Goal: Task Accomplishment & Management: Manage account settings

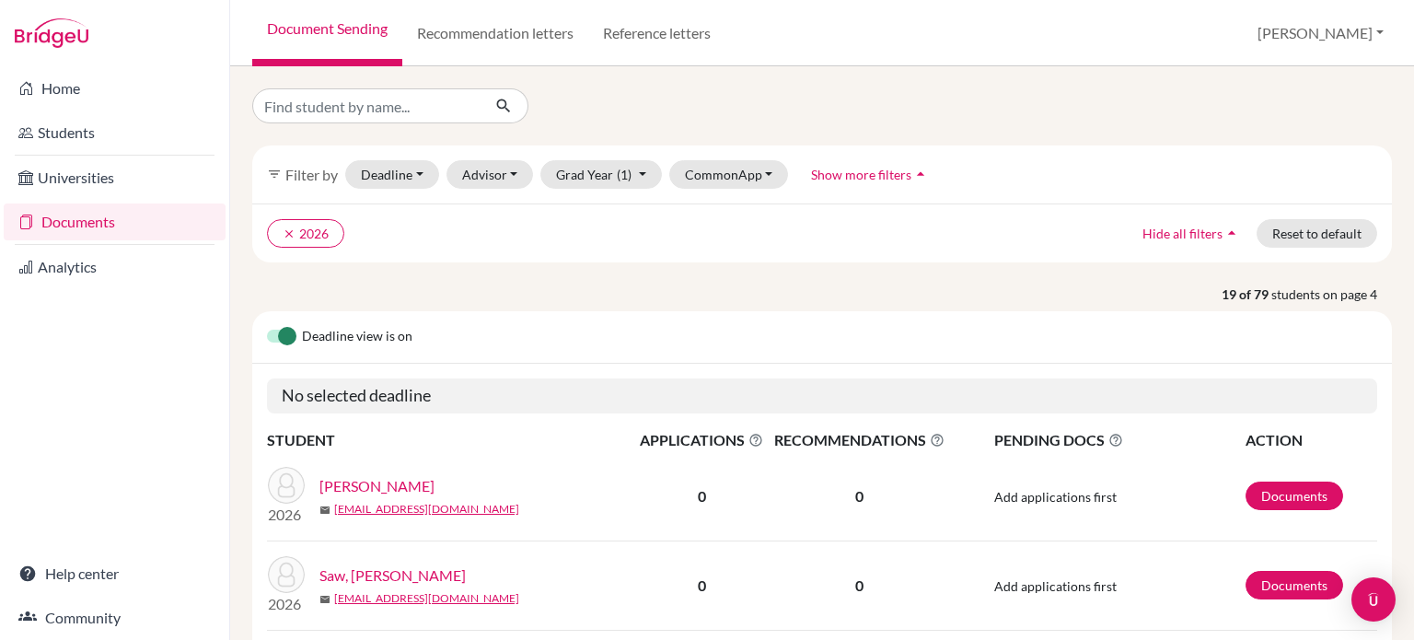
scroll to position [488, 0]
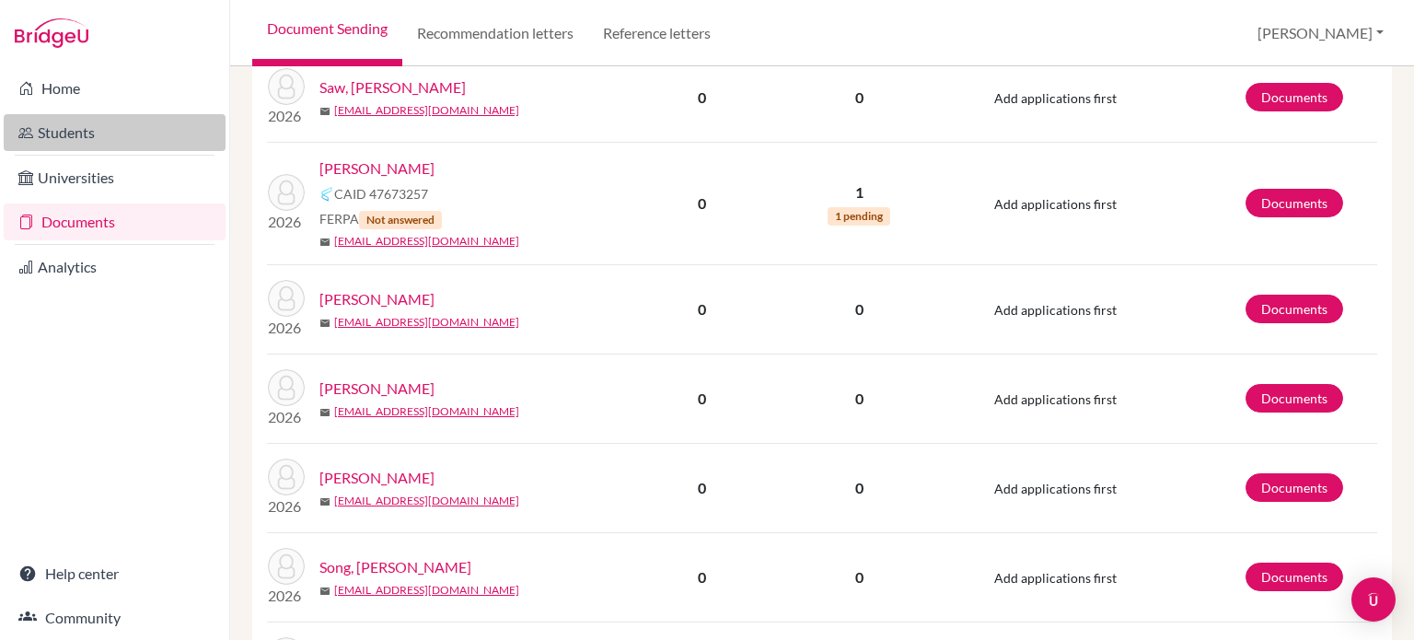
click at [99, 125] on link "Students" at bounding box center [115, 132] width 222 height 37
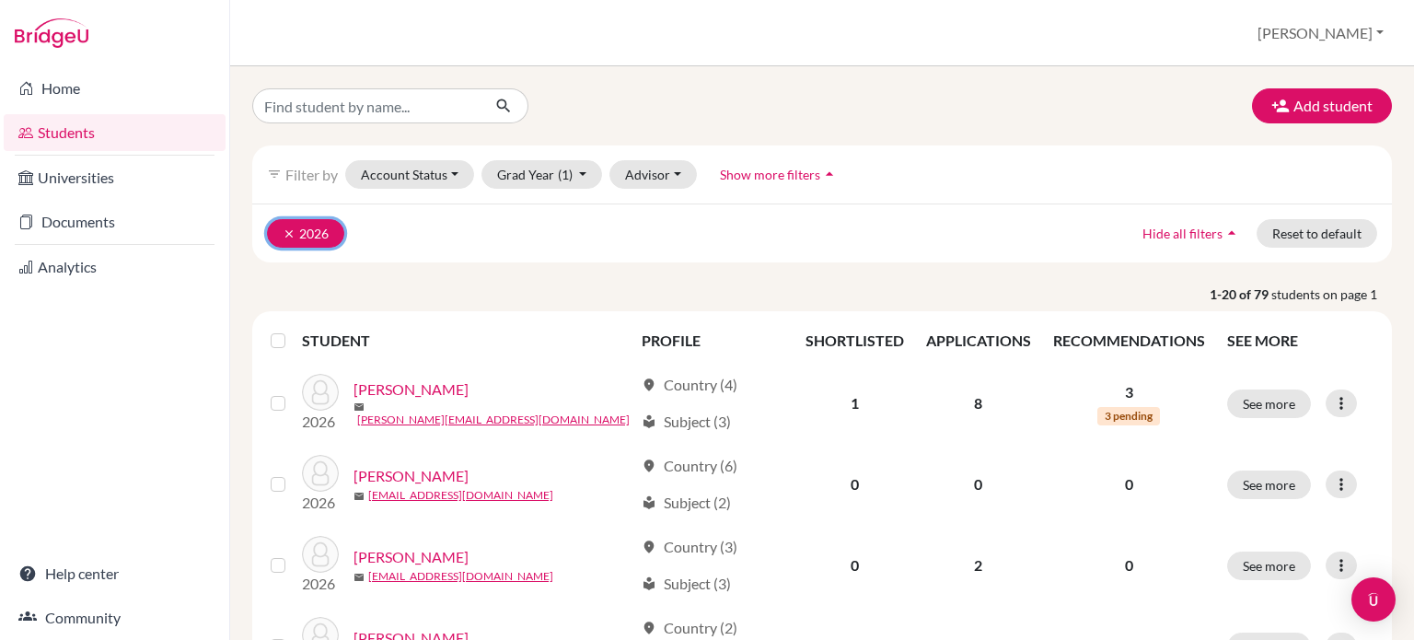
click at [284, 231] on icon "clear" at bounding box center [289, 233] width 13 height 13
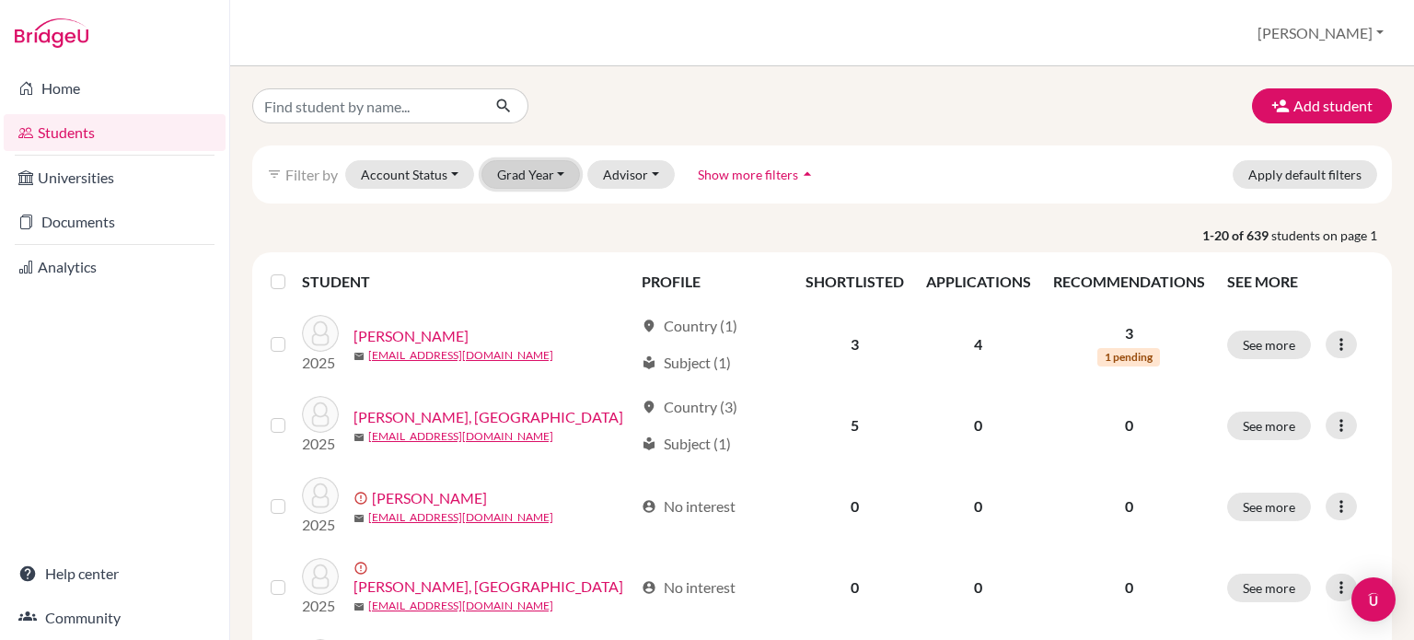
click at [548, 172] on button "Grad Year" at bounding box center [530, 174] width 99 height 29
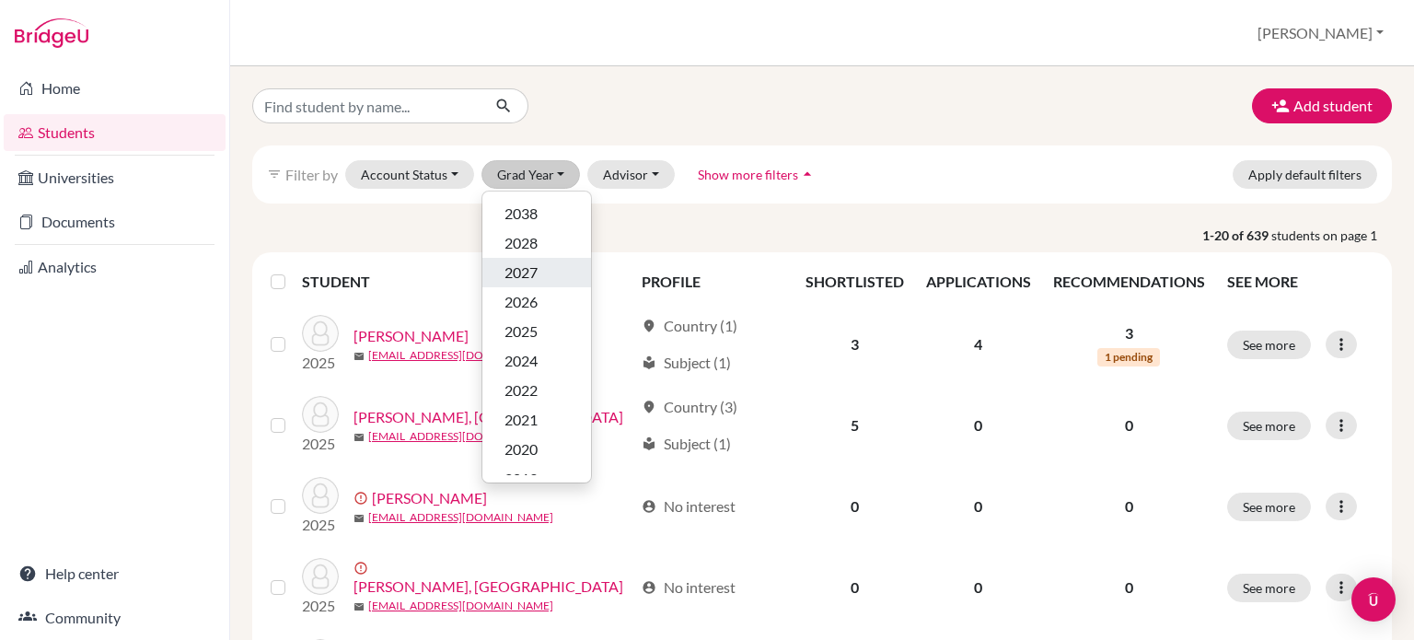
click at [523, 273] on span "2027" at bounding box center [521, 272] width 33 height 22
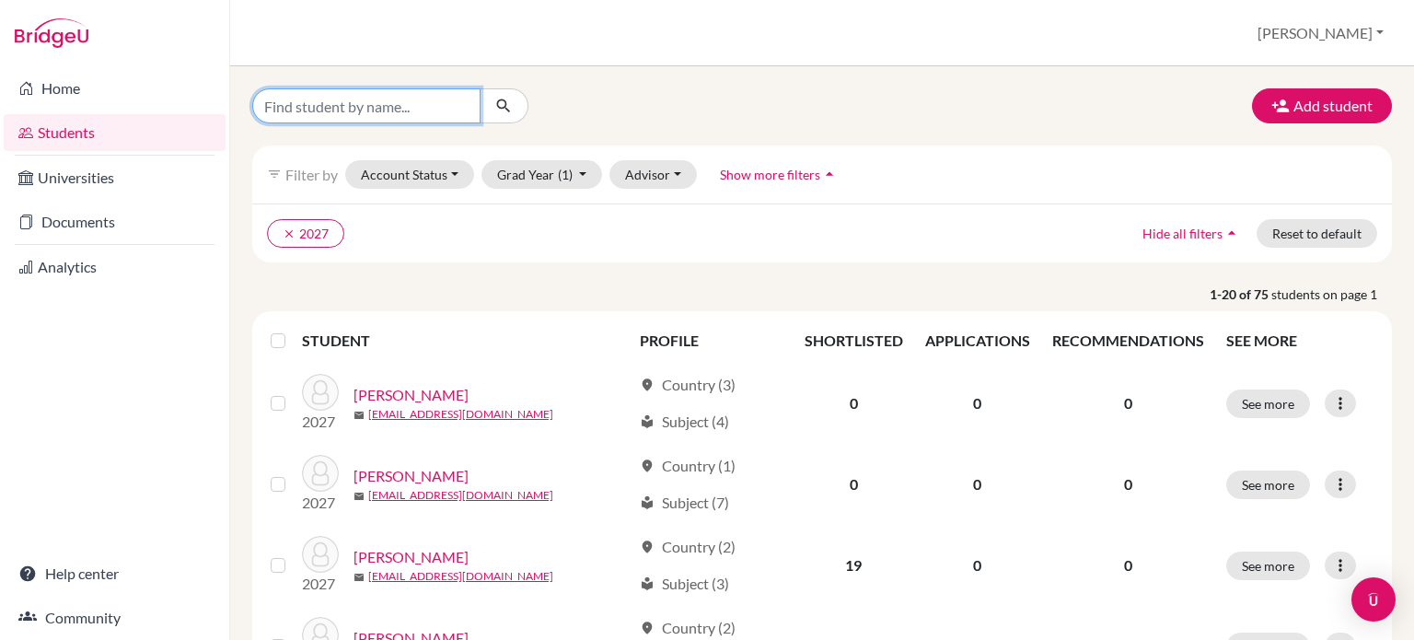
click at [396, 101] on input "Find student by name..." at bounding box center [366, 105] width 228 height 35
type input "kevin"
click button "submit" at bounding box center [504, 105] width 49 height 35
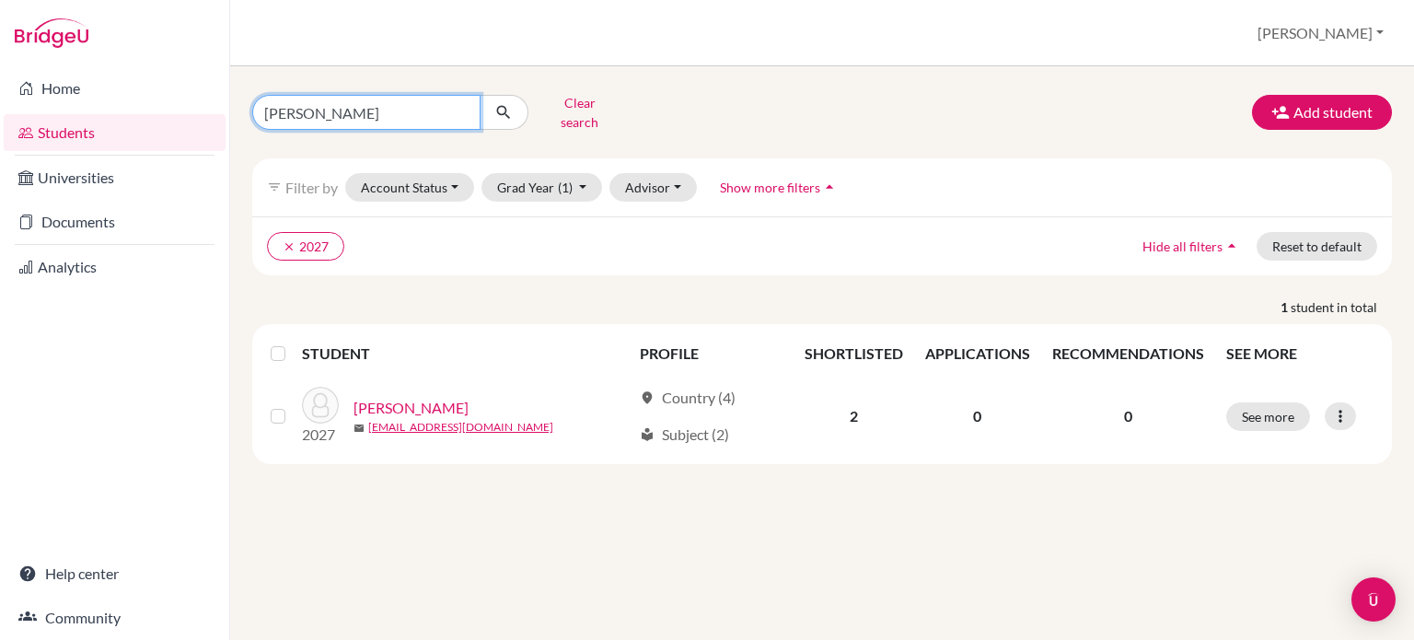
drag, startPoint x: 328, startPoint y: 110, endPoint x: 173, endPoint y: 148, distance: 159.4
click at [174, 147] on div "Home Students Universities Documents Analytics Help center Community Students o…" at bounding box center [707, 320] width 1414 height 640
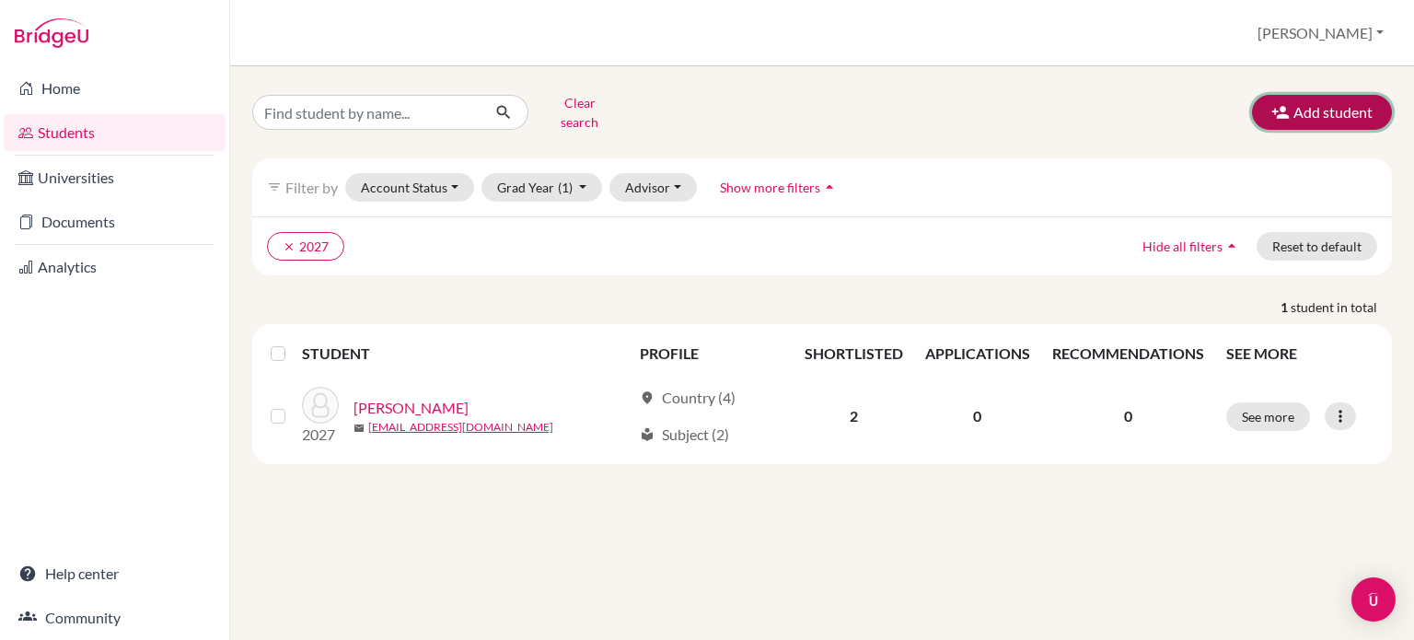
click at [1330, 96] on button "Add student" at bounding box center [1322, 112] width 140 height 35
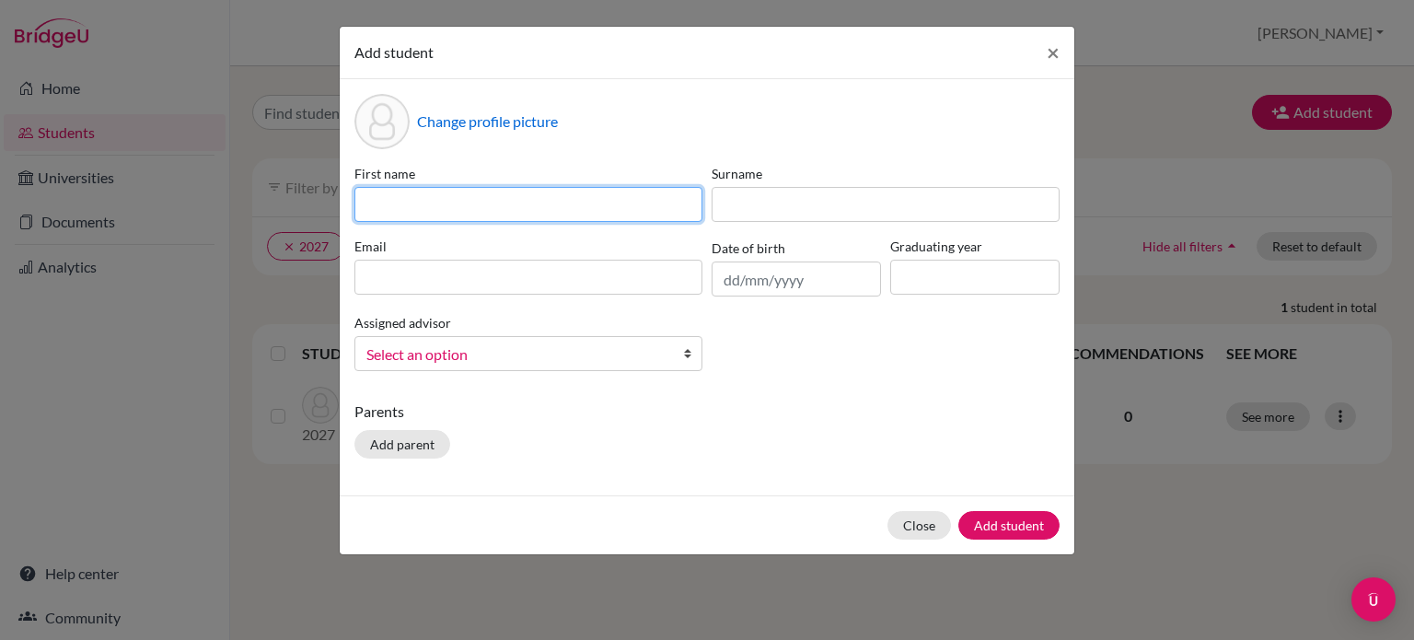
click at [439, 195] on input at bounding box center [528, 204] width 348 height 35
type input "Kathryn"
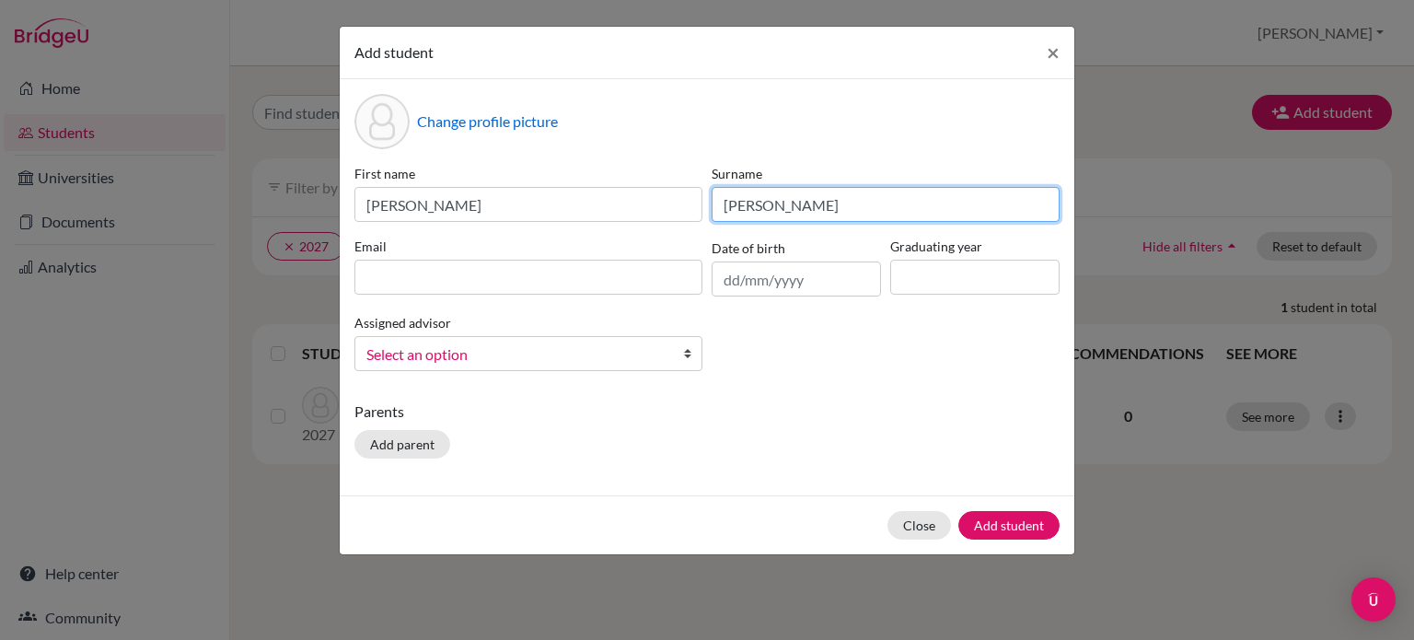
type input "[PERSON_NAME]"
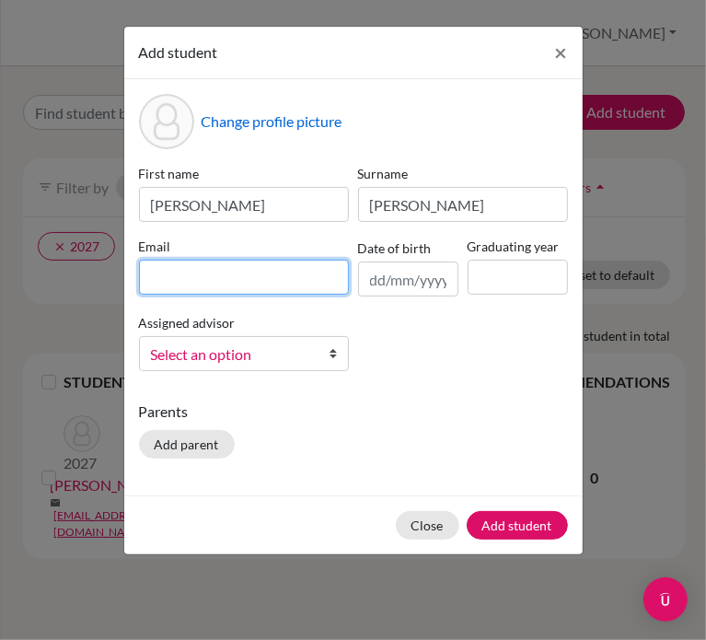
click at [234, 279] on input at bounding box center [244, 277] width 210 height 35
paste input "kjones@student.dalat.org"
type input "kjones@student.dalat.org"
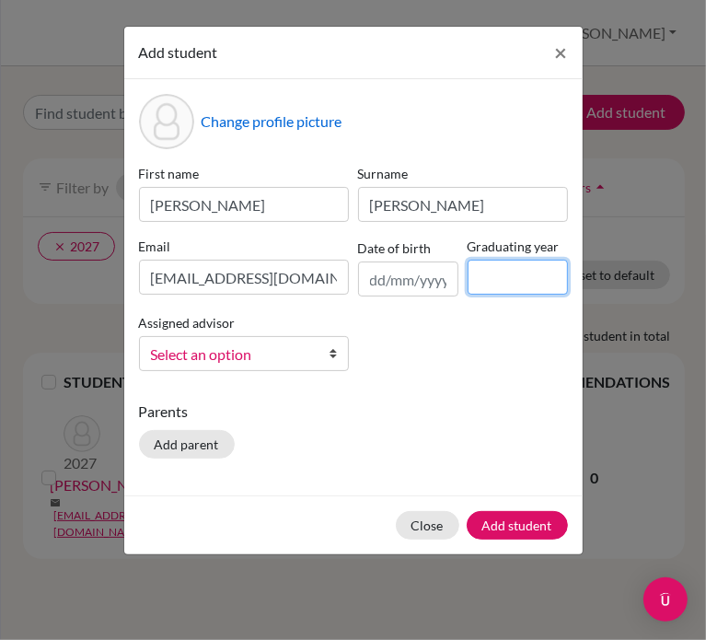
click at [497, 276] on input at bounding box center [518, 277] width 100 height 35
type input "2027"
click at [300, 359] on span "Select an option" at bounding box center [232, 354] width 162 height 24
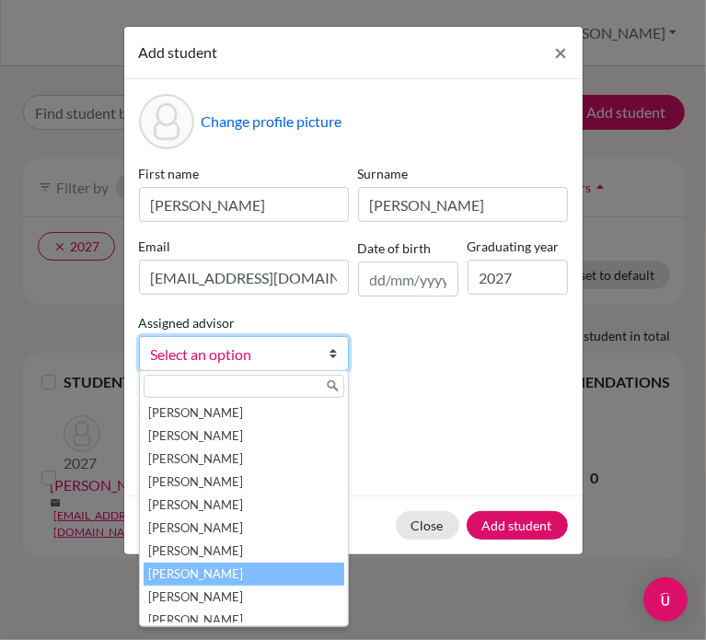
click at [258, 570] on li "Jones, Anne" at bounding box center [244, 574] width 201 height 23
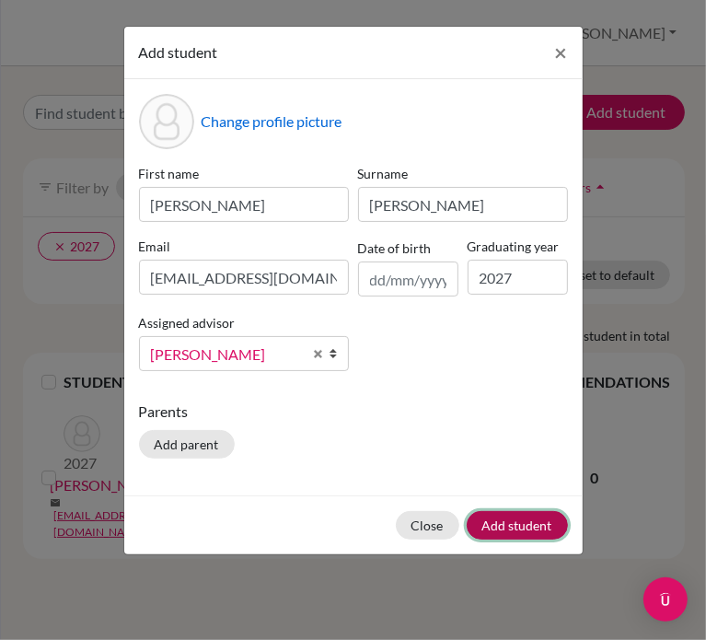
click at [539, 533] on button "Add student" at bounding box center [517, 525] width 101 height 29
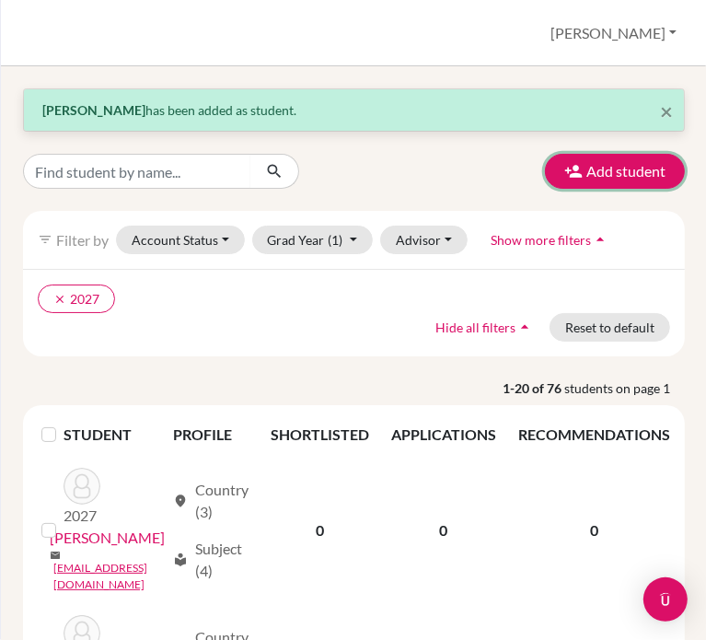
click at [594, 179] on button "Add student" at bounding box center [615, 171] width 140 height 35
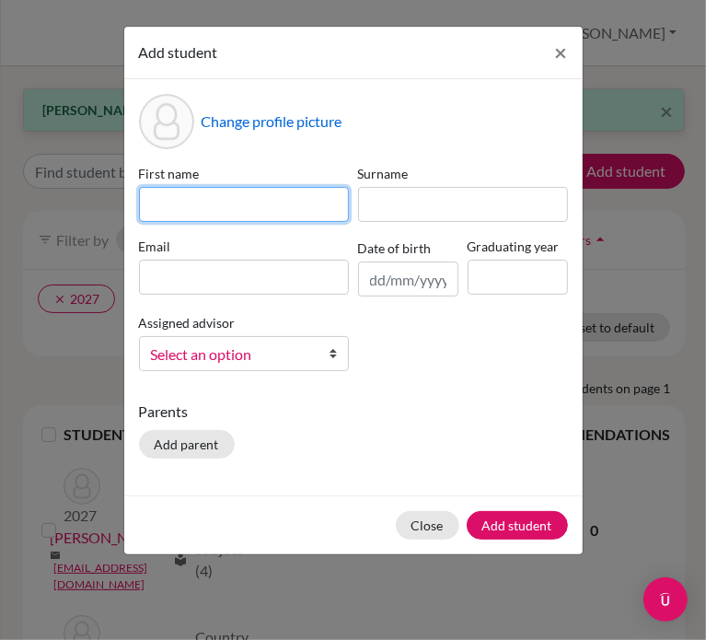
click at [239, 202] on input at bounding box center [244, 204] width 210 height 35
type input "Nathan"
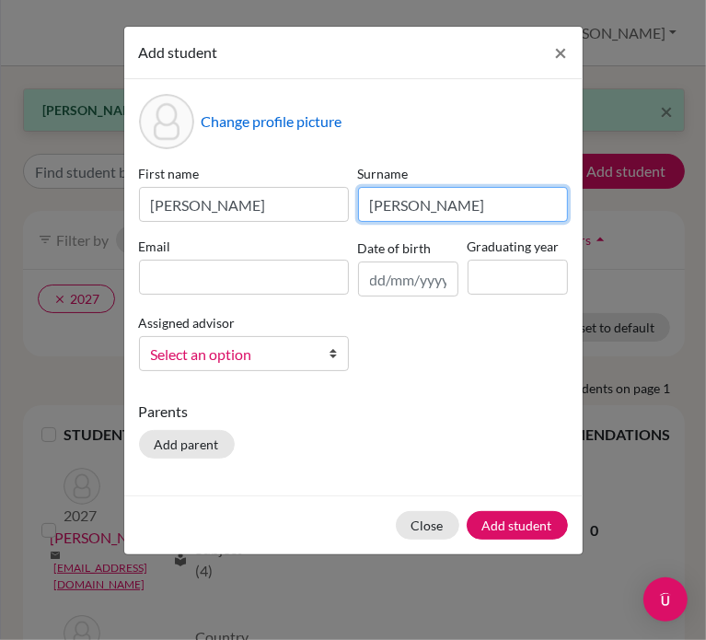
type input "Evans"
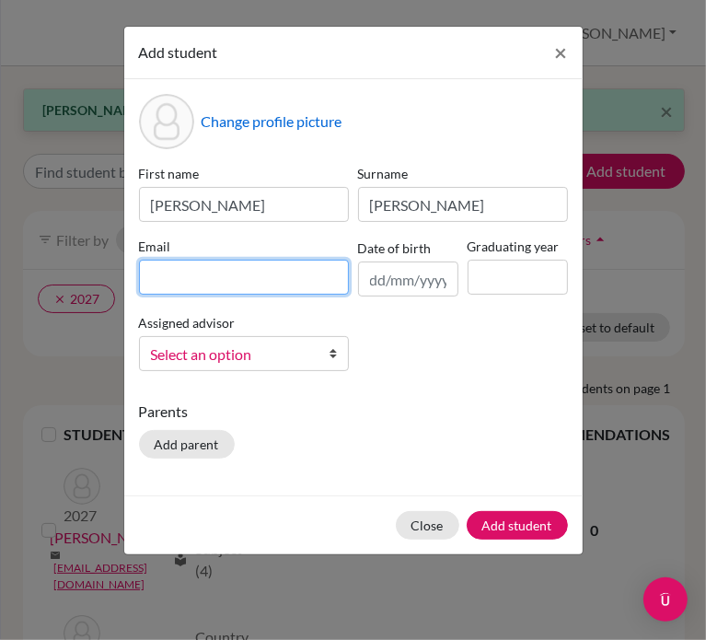
click at [195, 279] on input at bounding box center [244, 277] width 210 height 35
paste input "nevans@student.dalat.org"
type input "nevans@student.dalat.org"
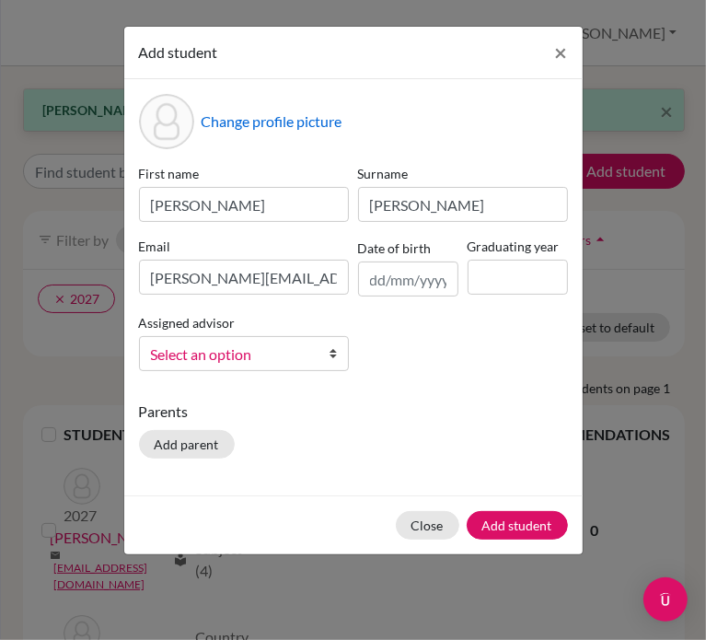
click at [262, 356] on span "Select an option" at bounding box center [232, 354] width 162 height 24
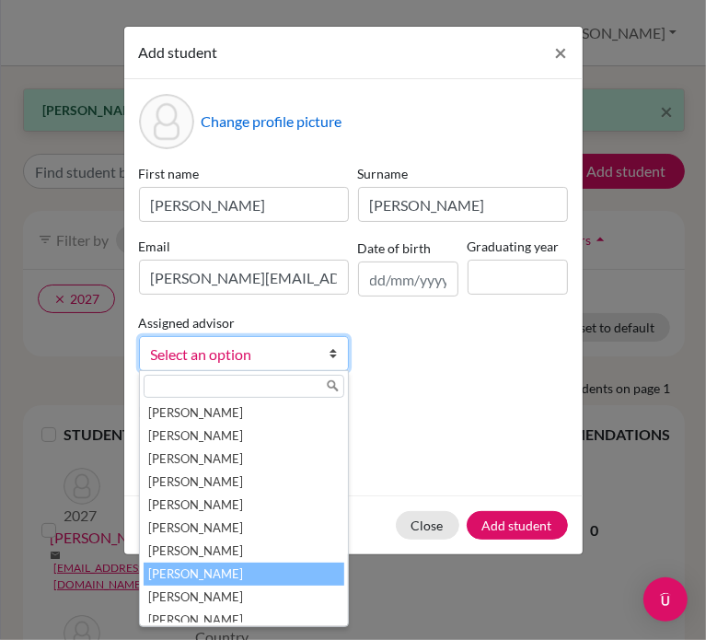
click at [225, 572] on li "Jones, Anne" at bounding box center [244, 574] width 201 height 23
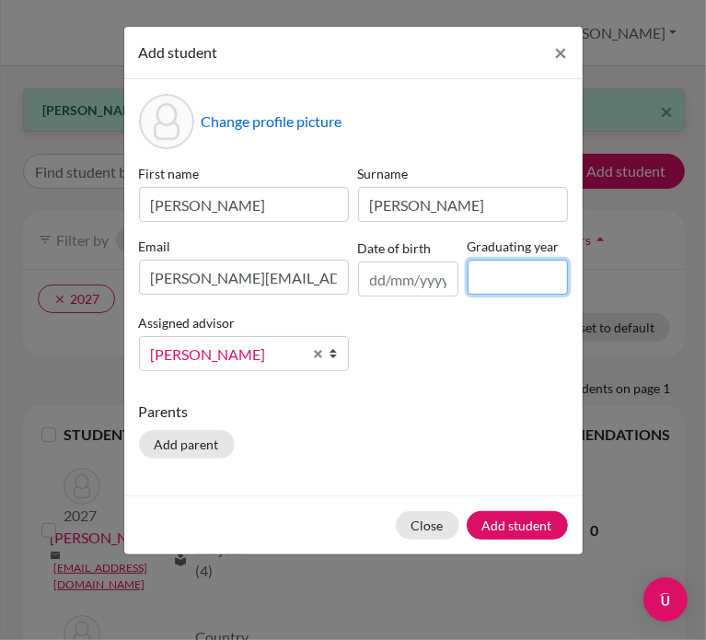
click at [505, 275] on input at bounding box center [518, 277] width 100 height 35
type input "2027"
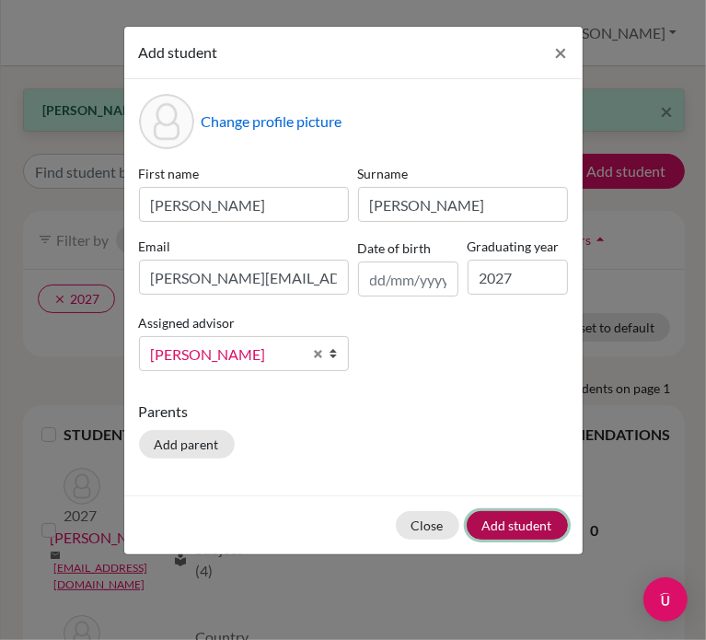
click at [528, 529] on button "Add student" at bounding box center [517, 525] width 101 height 29
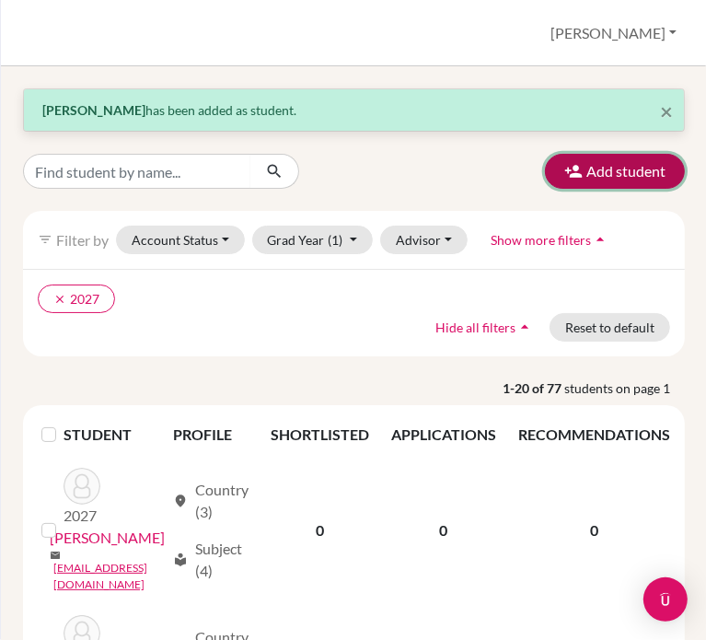
click at [628, 169] on button "Add student" at bounding box center [615, 171] width 140 height 35
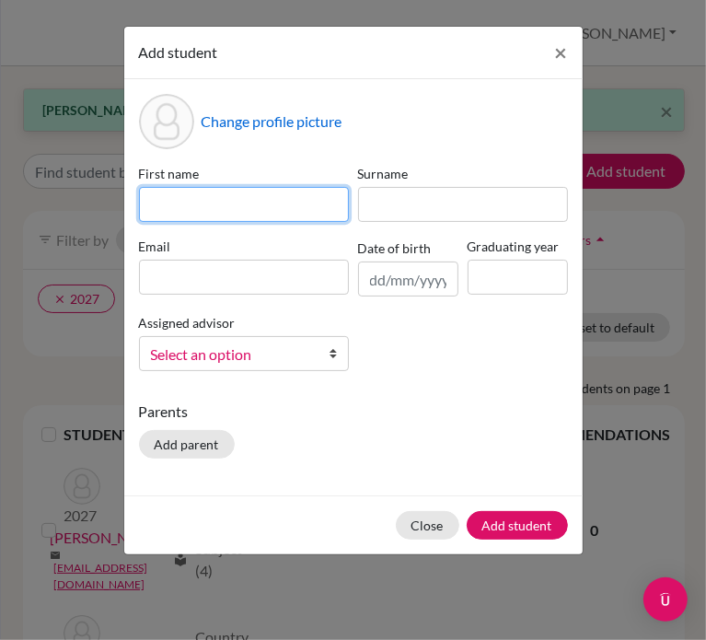
click at [271, 209] on input at bounding box center [244, 204] width 210 height 35
type input "Giovanni"
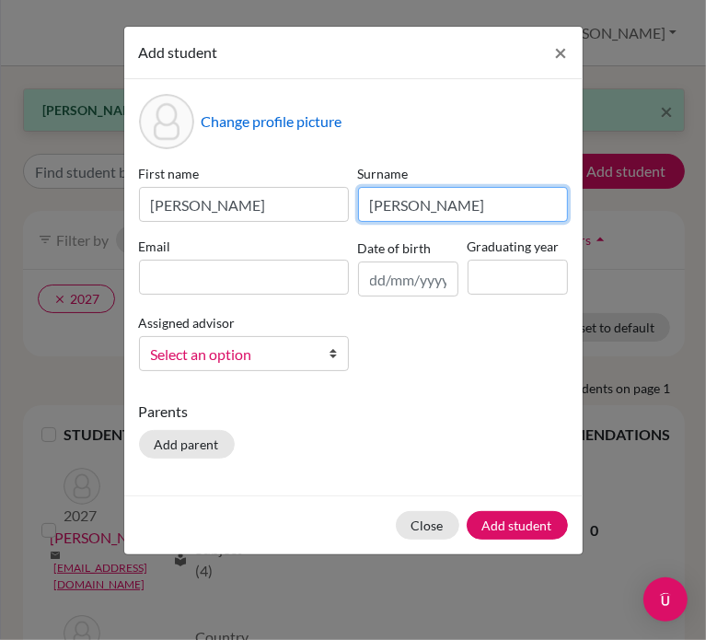
type input "Cipolla"
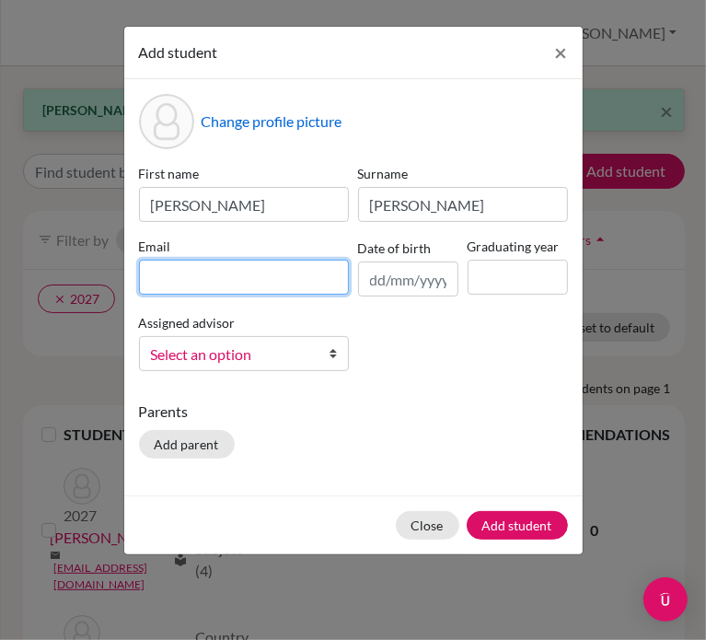
click at [224, 280] on input at bounding box center [244, 277] width 210 height 35
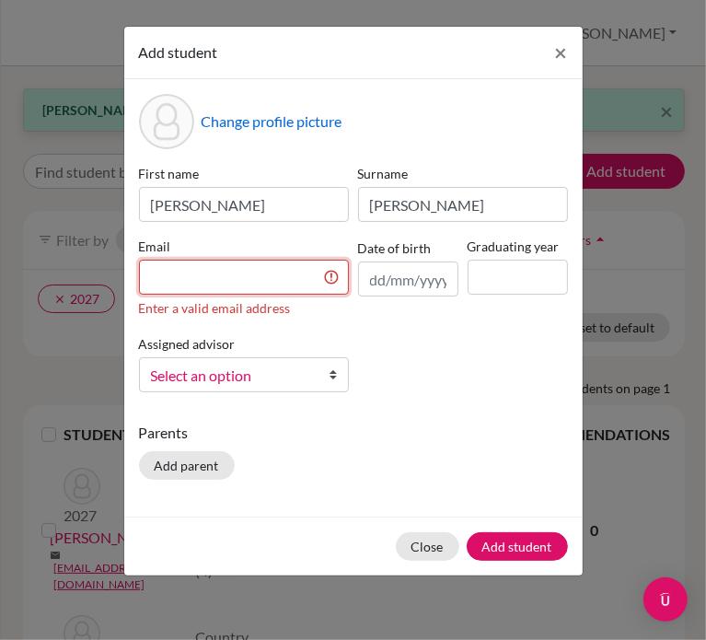
click at [222, 273] on input at bounding box center [244, 277] width 210 height 35
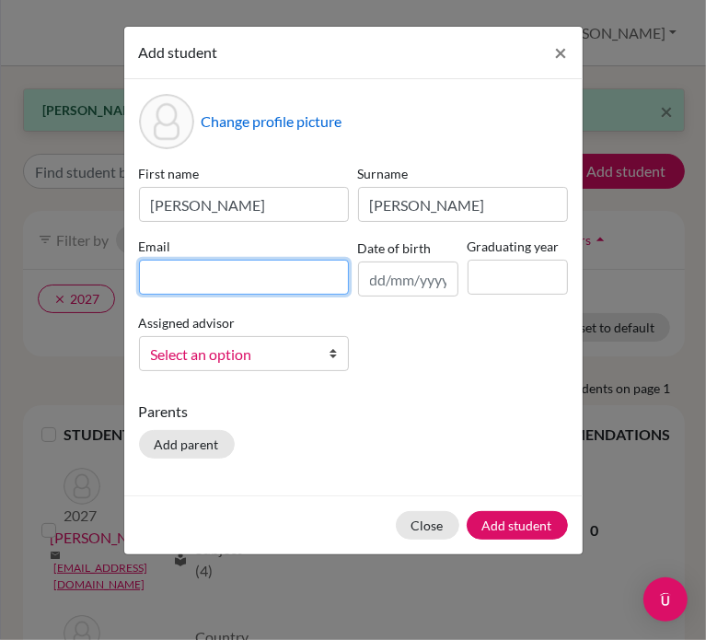
paste input "gcipolla@student.dalat.org"
type input "gcipolla@student.dalat.org"
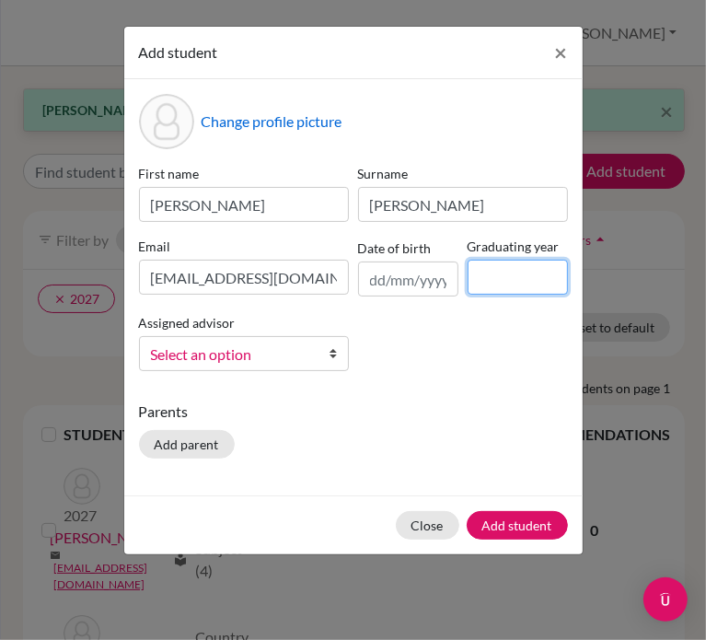
click at [531, 264] on input at bounding box center [518, 277] width 100 height 35
type input "2027"
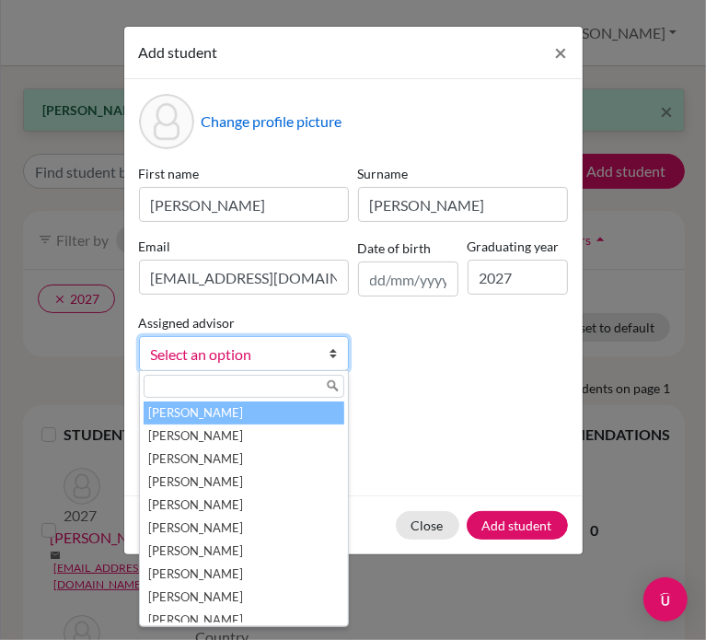
click at [243, 357] on span "Select an option" at bounding box center [232, 354] width 162 height 24
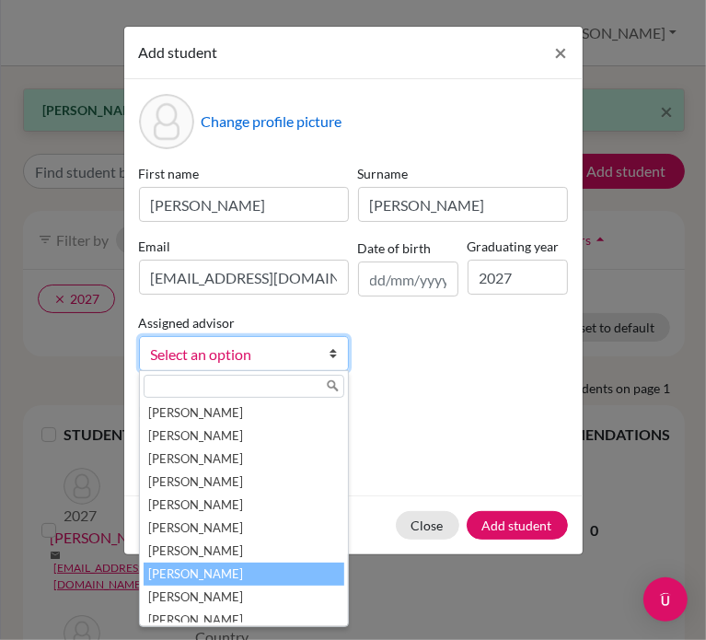
click at [243, 575] on li "Jones, Anne" at bounding box center [244, 574] width 201 height 23
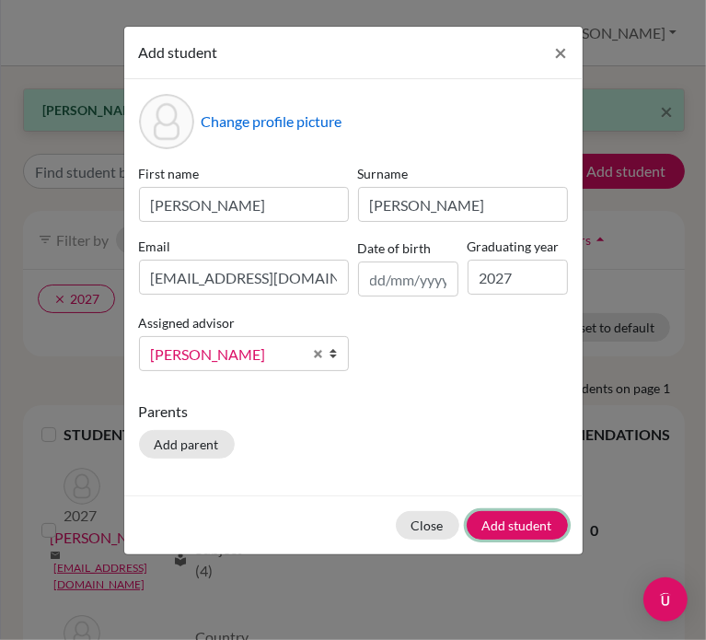
click at [541, 522] on button "Add student" at bounding box center [517, 525] width 101 height 29
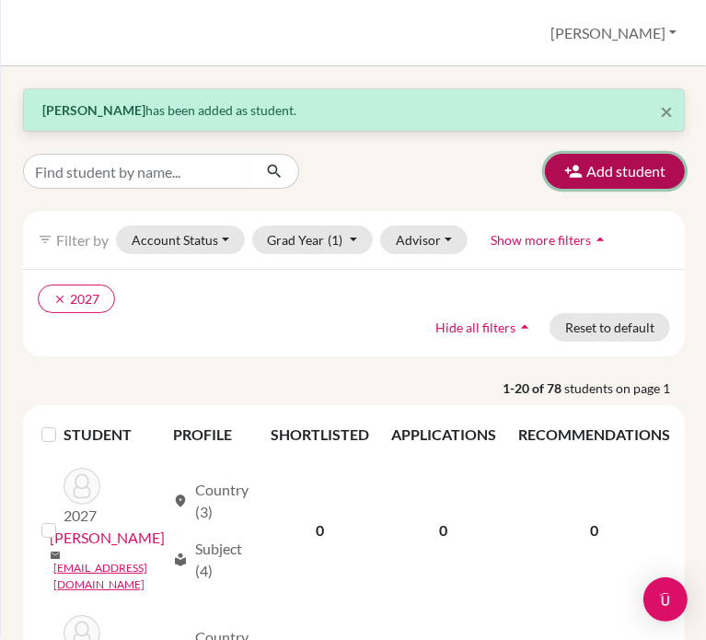
click at [631, 167] on button "Add student" at bounding box center [615, 171] width 140 height 35
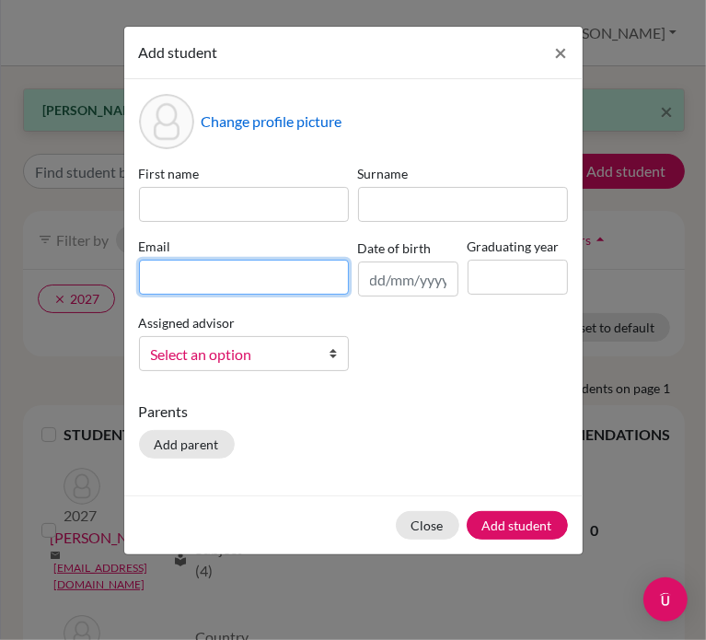
click at [207, 265] on input at bounding box center [244, 277] width 210 height 35
paste input "rburley@student.dalat.org"
type input "rburley@student.dalat.org"
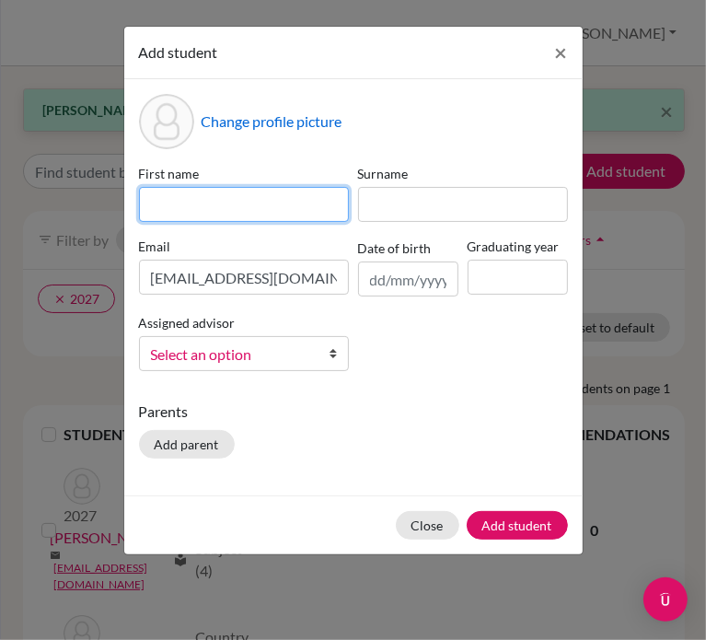
click at [228, 202] on input at bounding box center [244, 204] width 210 height 35
type input "Rachael"
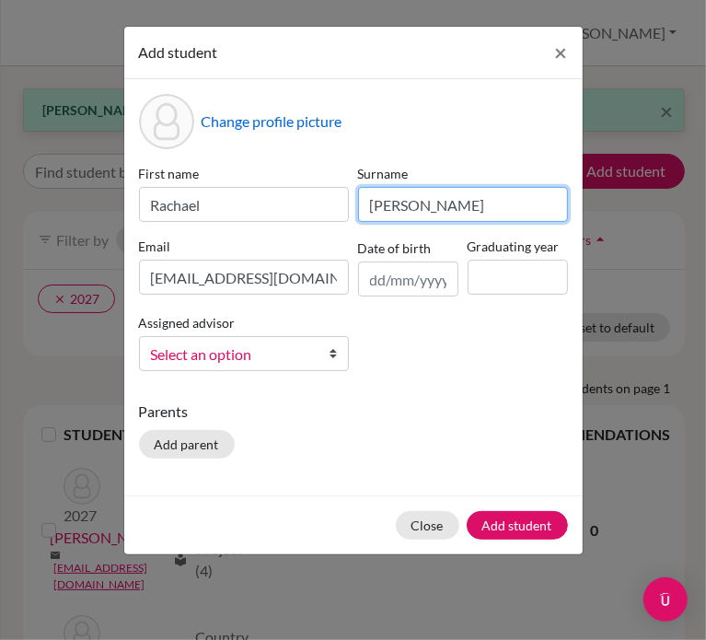
type input "Burley"
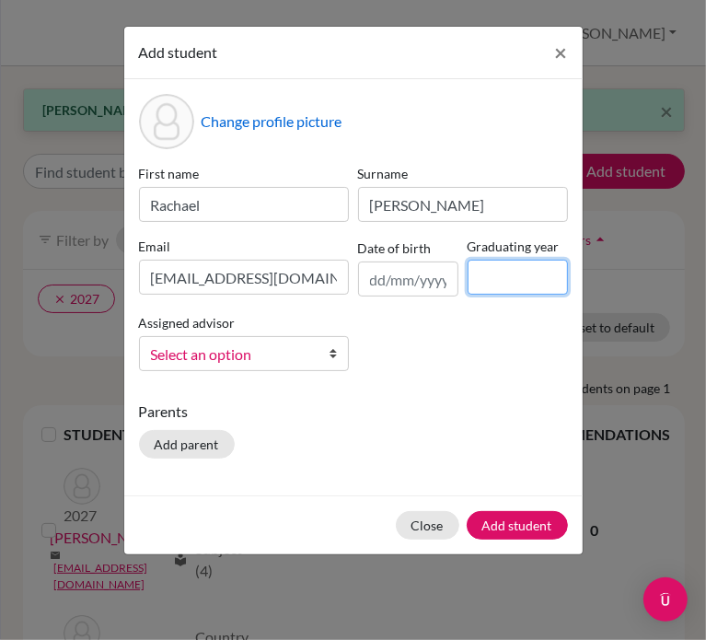
click at [496, 272] on input at bounding box center [518, 277] width 100 height 35
type input "2026"
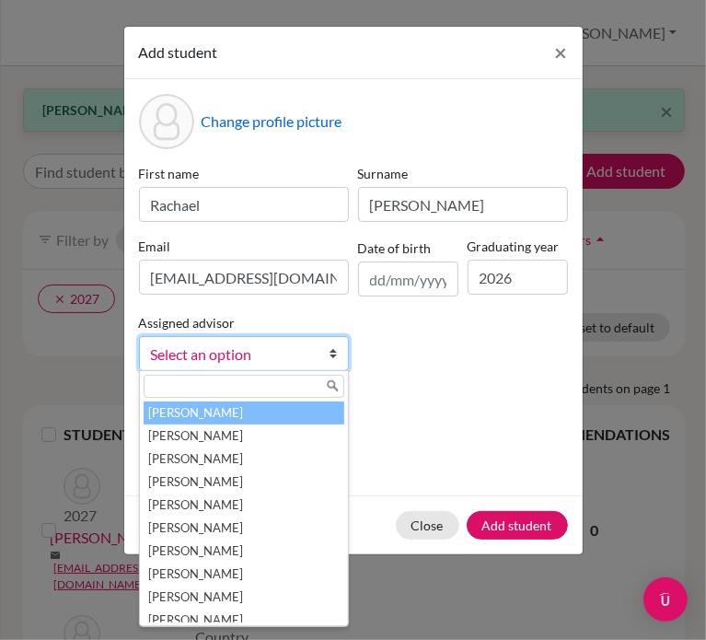
click at [195, 356] on span "Select an option" at bounding box center [232, 354] width 162 height 24
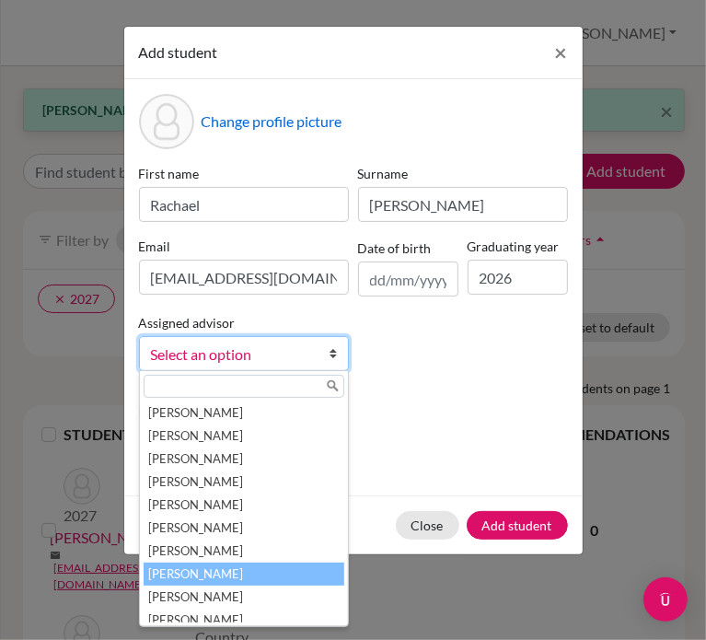
click at [212, 576] on li "Jones, Anne" at bounding box center [244, 574] width 201 height 23
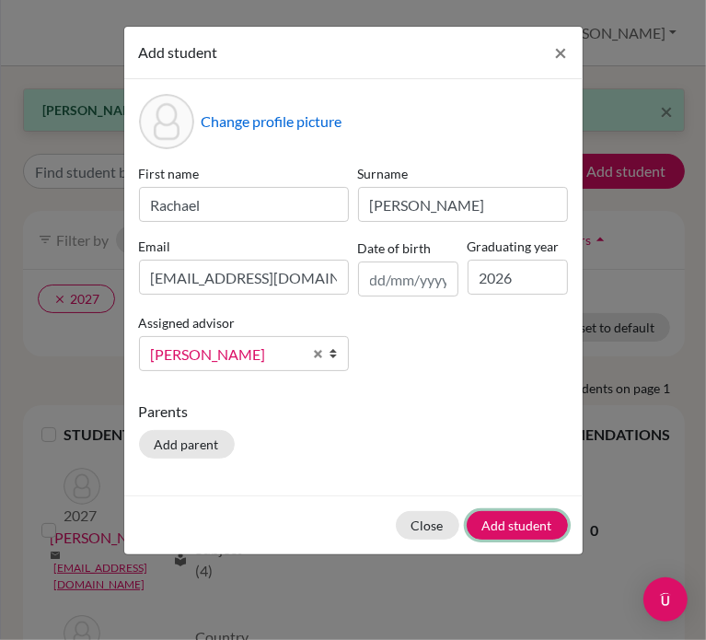
click at [539, 533] on button "Add student" at bounding box center [517, 525] width 101 height 29
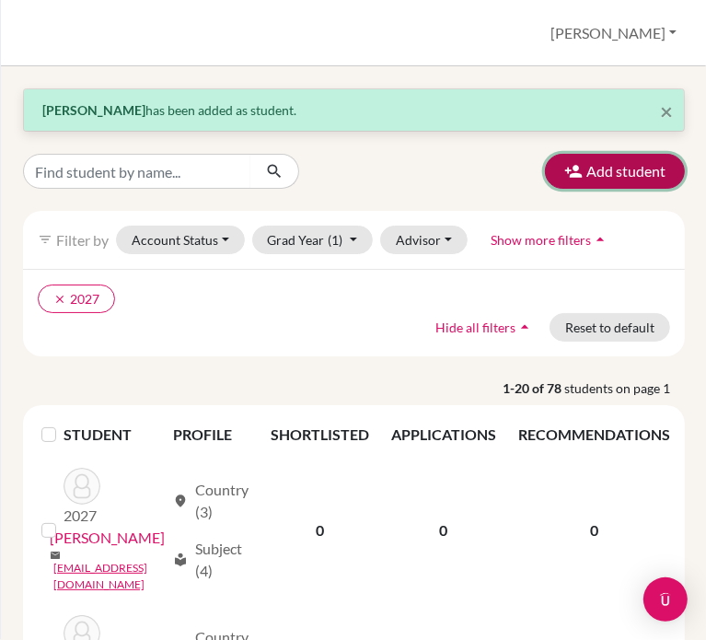
click at [639, 168] on button "Add student" at bounding box center [615, 171] width 140 height 35
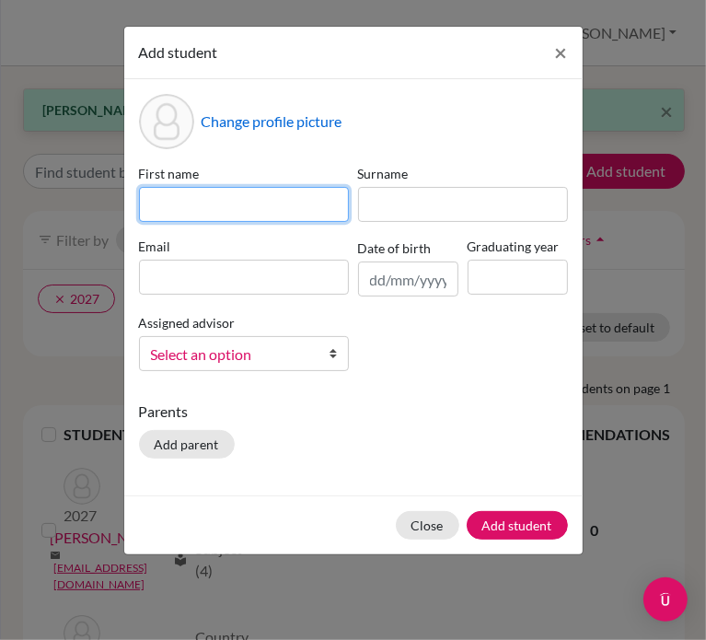
click at [212, 191] on input at bounding box center [244, 204] width 210 height 35
type input "Jackson"
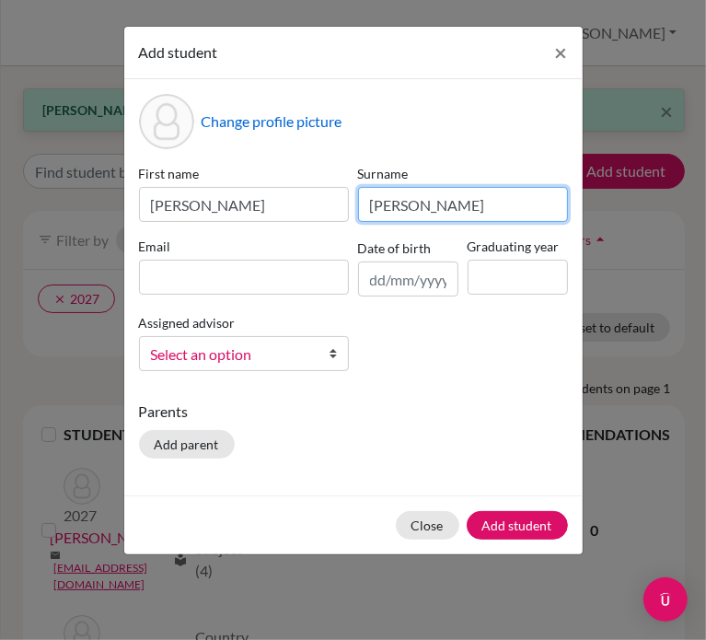
type input "Closs"
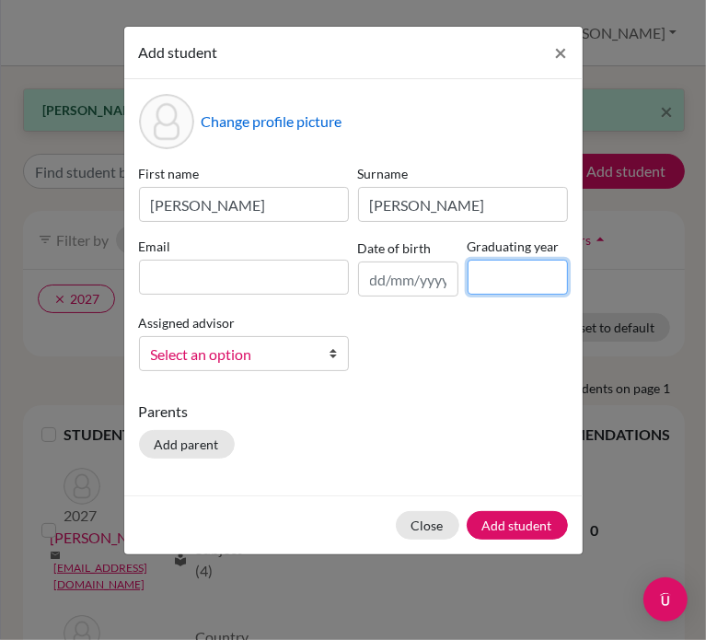
click at [499, 286] on input at bounding box center [518, 277] width 100 height 35
type input "2027"
click at [250, 360] on span "Select an option" at bounding box center [232, 354] width 162 height 24
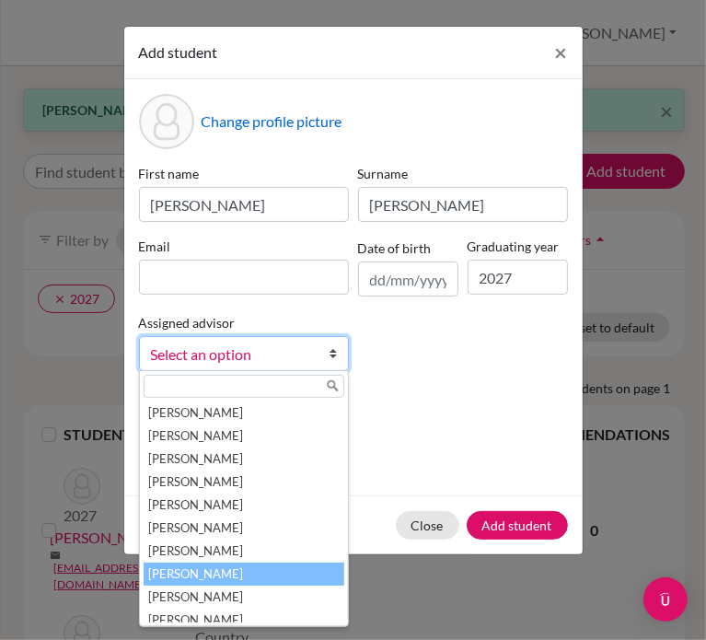
click at [245, 574] on li "Jones, Anne" at bounding box center [244, 574] width 201 height 23
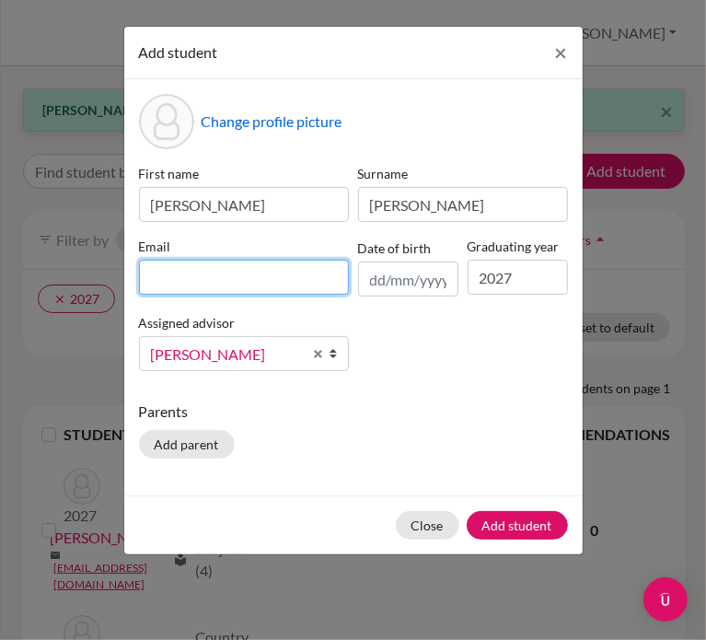
click at [208, 276] on input at bounding box center [244, 277] width 210 height 35
drag, startPoint x: 151, startPoint y: 274, endPoint x: 124, endPoint y: 282, distance: 27.7
click at [151, 274] on input at bounding box center [244, 277] width 210 height 35
paste input "jcloss@student.dalat.org"
type input "jcloss@student.dalat.org"
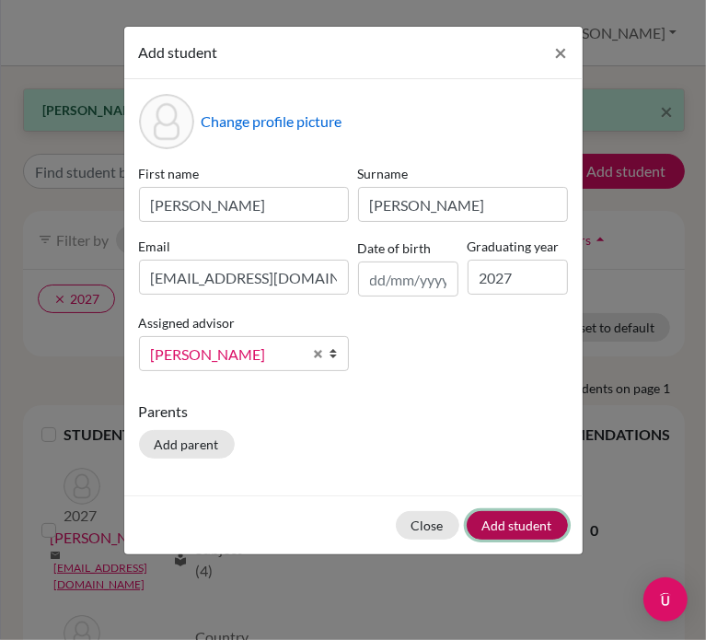
click at [541, 517] on button "Add student" at bounding box center [517, 525] width 101 height 29
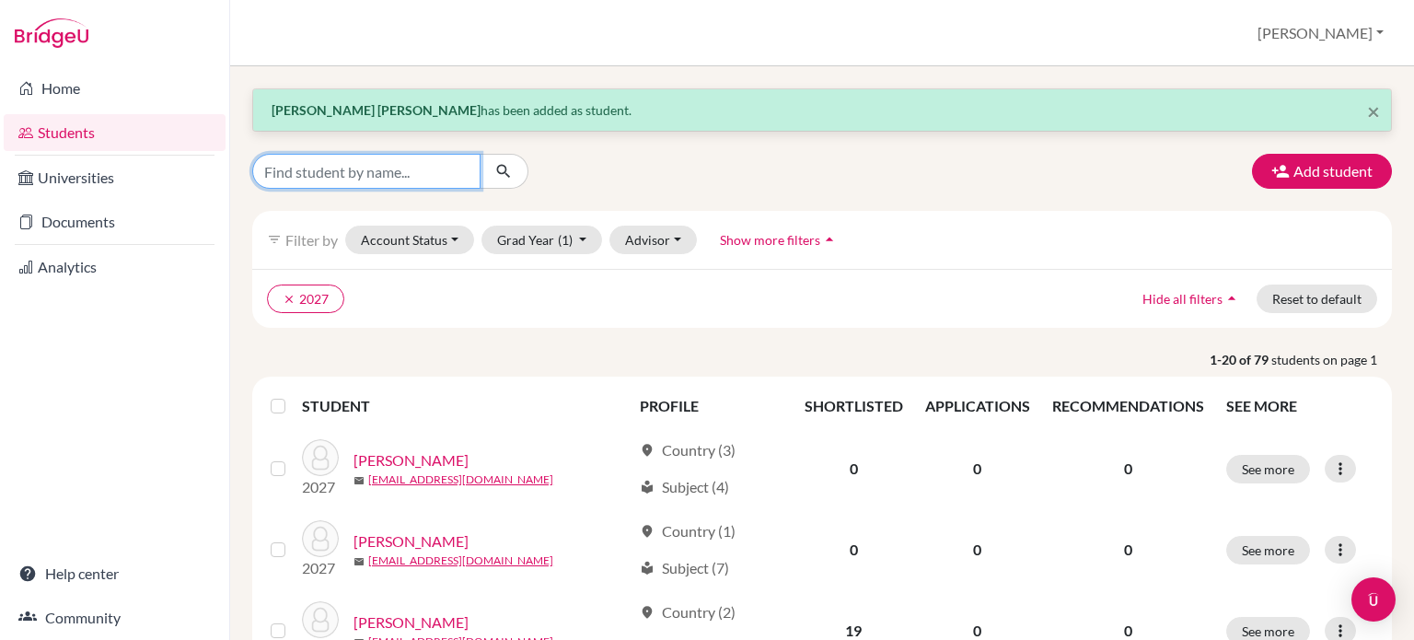
click at [403, 164] on input "Find student by name..." at bounding box center [366, 171] width 228 height 35
type input "kath"
click button "submit" at bounding box center [504, 171] width 49 height 35
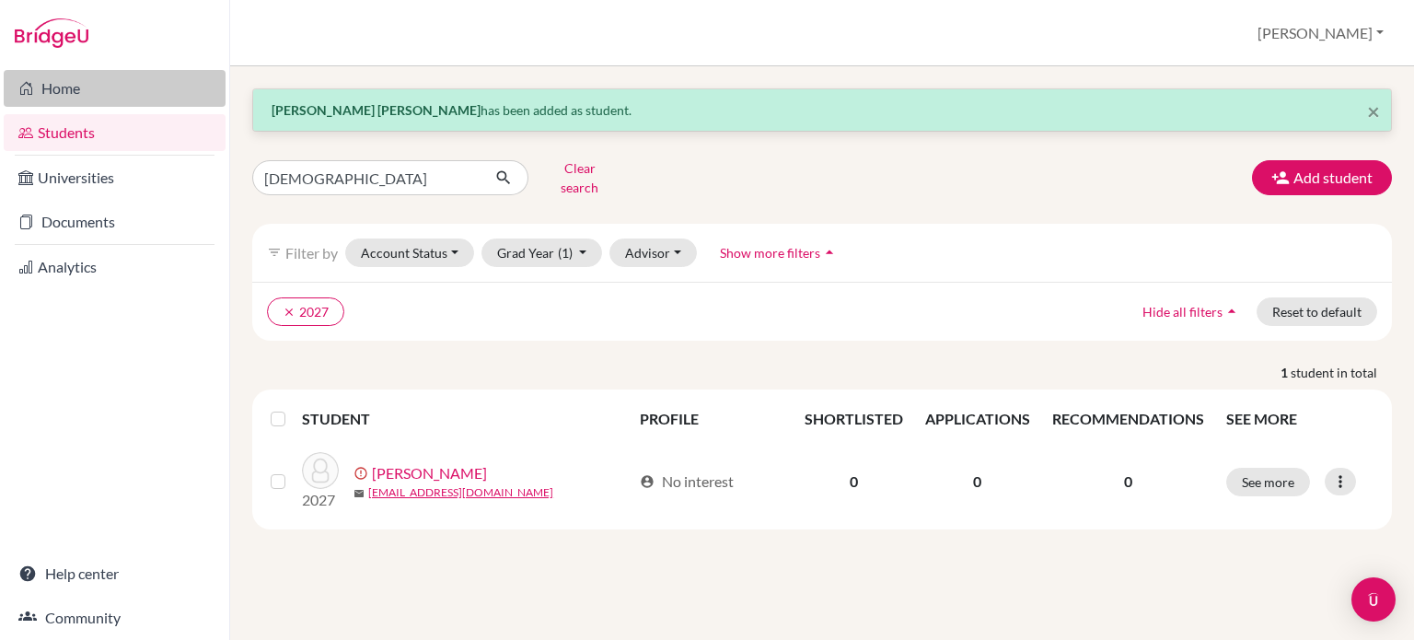
click at [168, 89] on link "Home" at bounding box center [115, 88] width 222 height 37
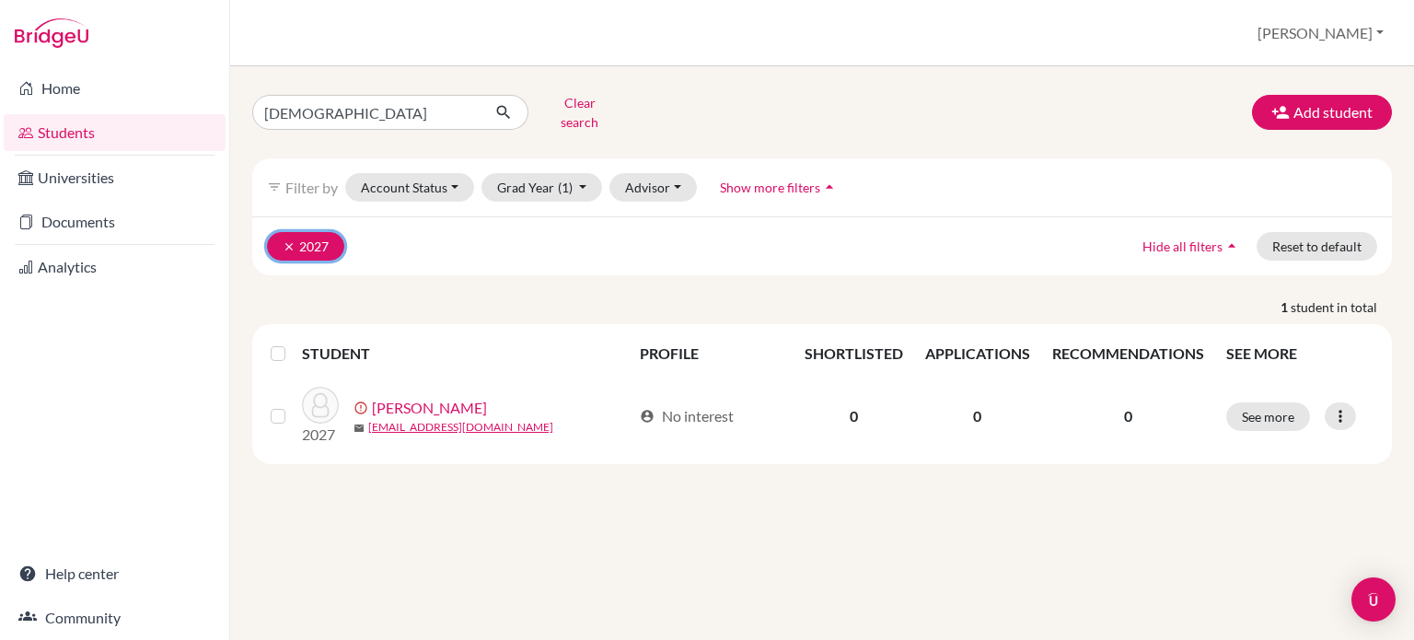
click at [293, 240] on icon "clear" at bounding box center [289, 246] width 13 height 13
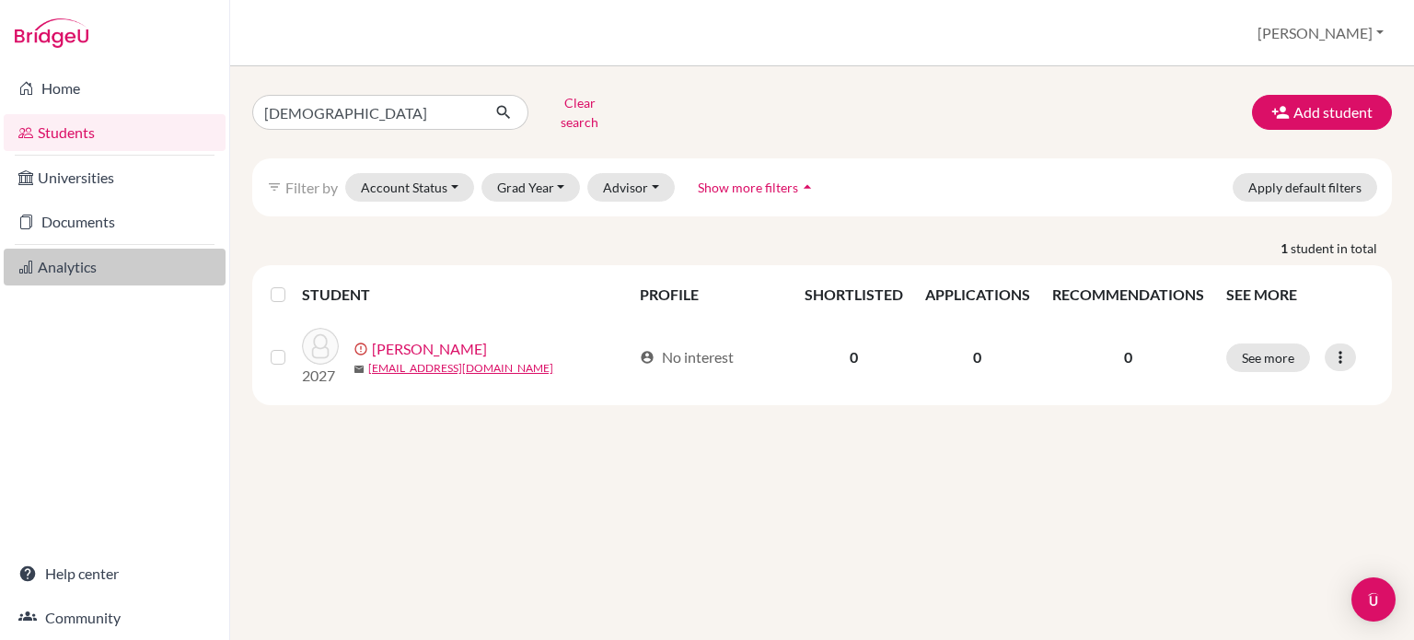
click at [140, 261] on link "Analytics" at bounding box center [115, 267] width 222 height 37
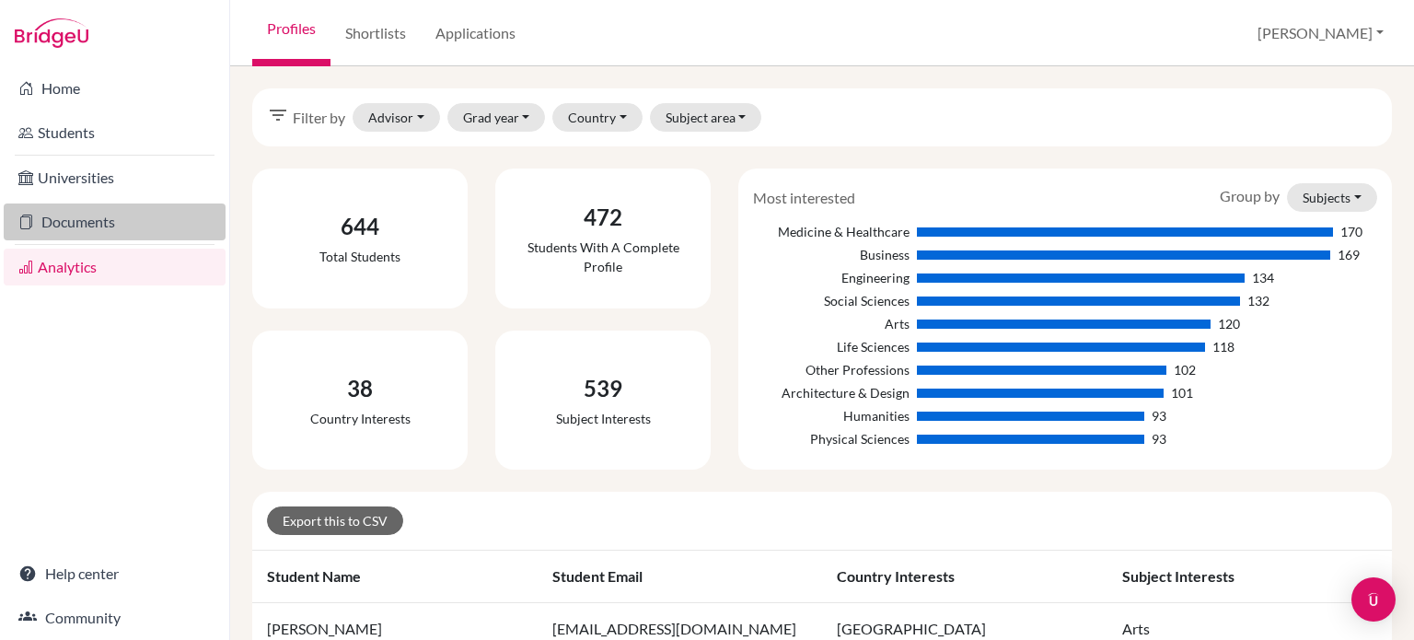
click at [109, 228] on link "Documents" at bounding box center [115, 221] width 222 height 37
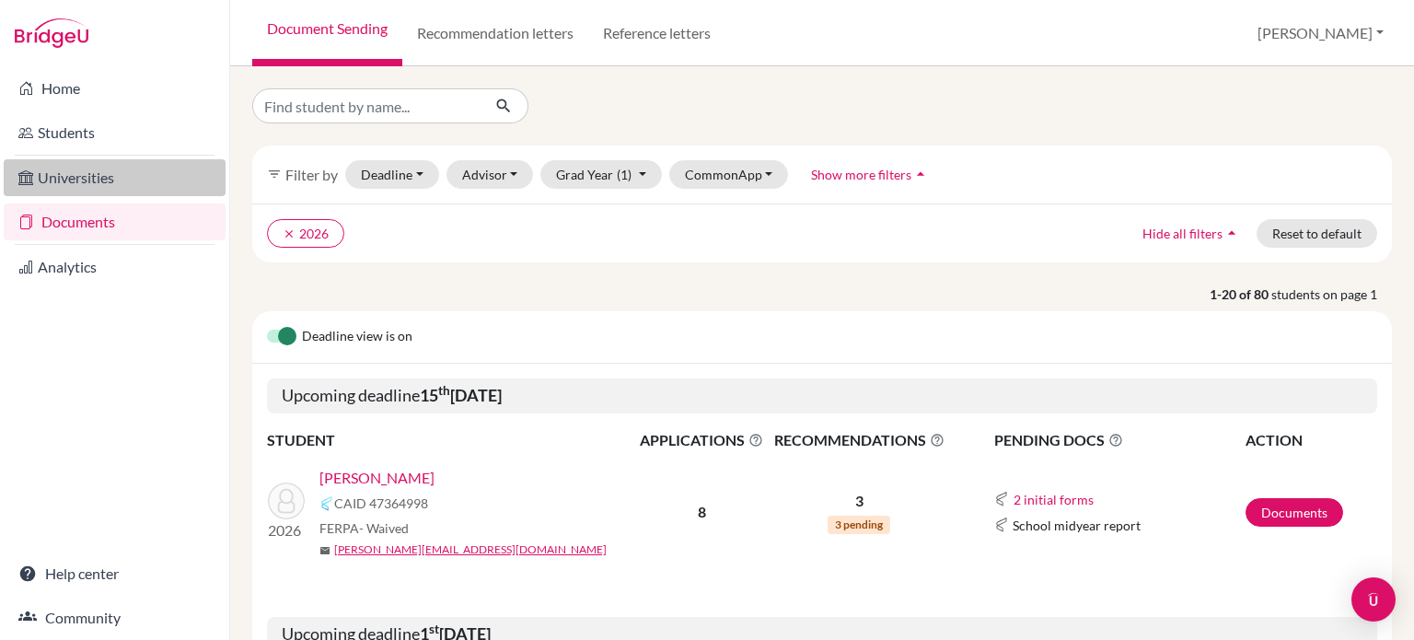
click at [114, 190] on link "Universities" at bounding box center [115, 177] width 222 height 37
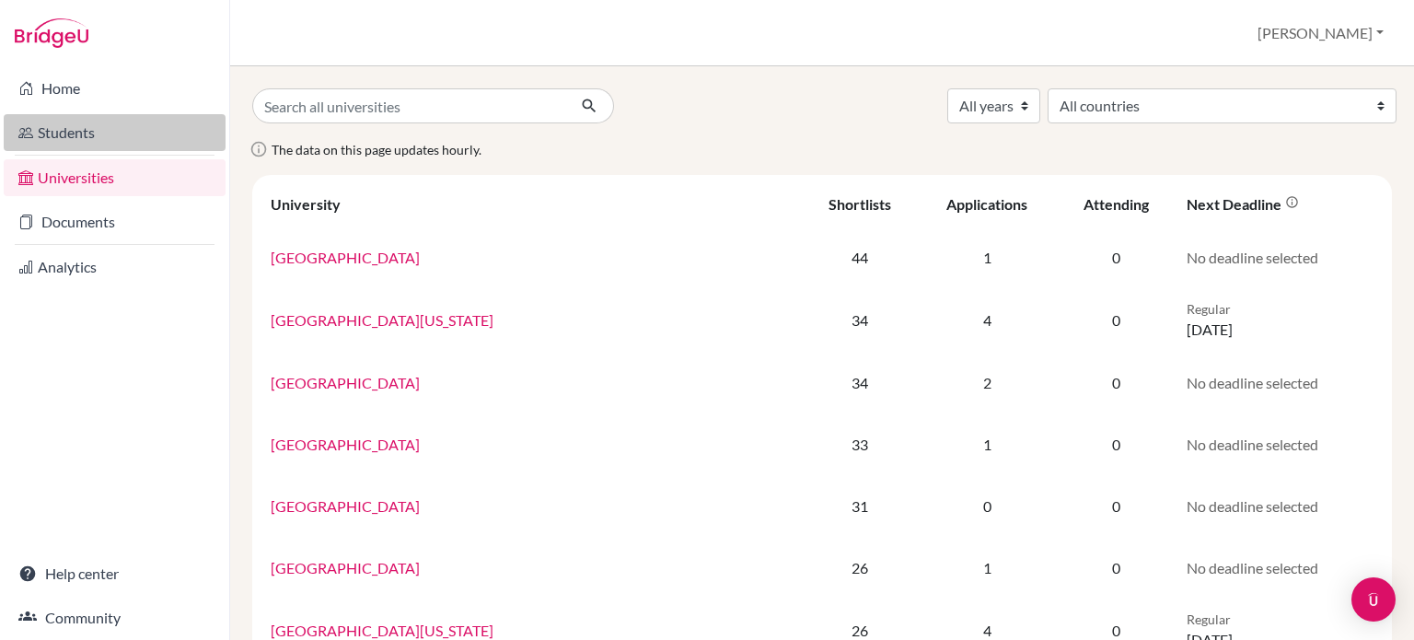
click at [130, 138] on link "Students" at bounding box center [115, 132] width 222 height 37
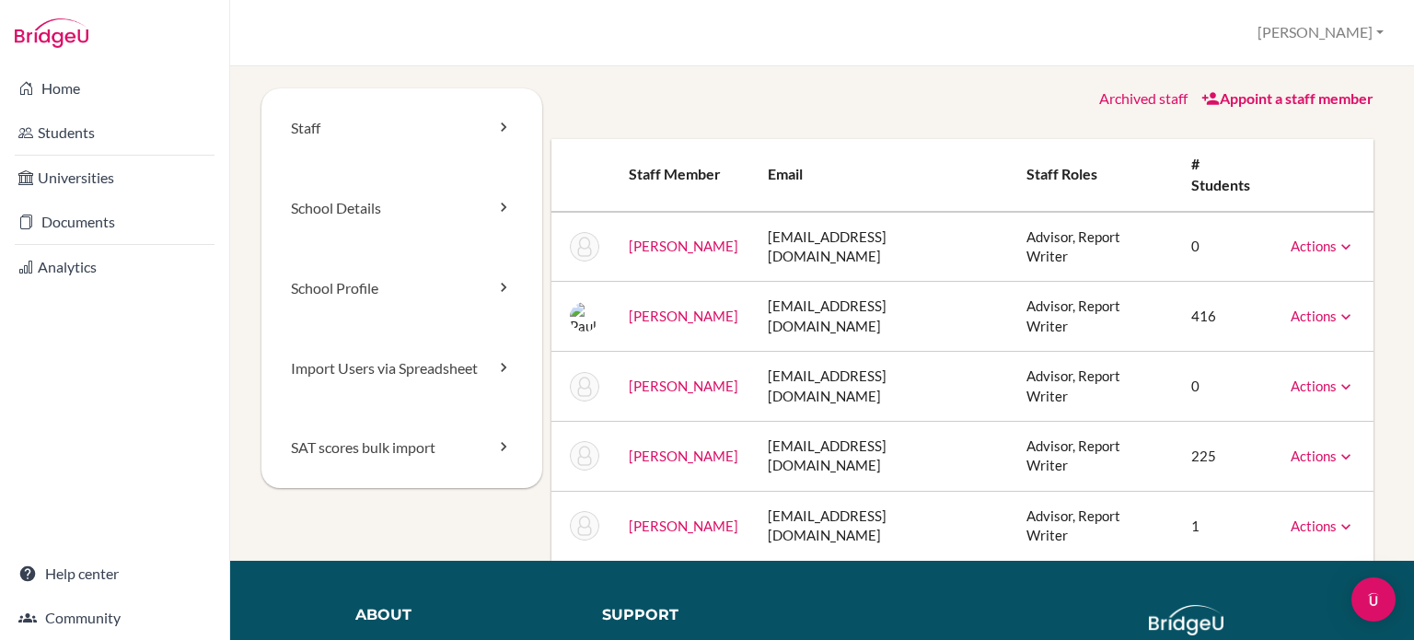
click at [1131, 93] on link "Archived staff" at bounding box center [1143, 97] width 88 height 17
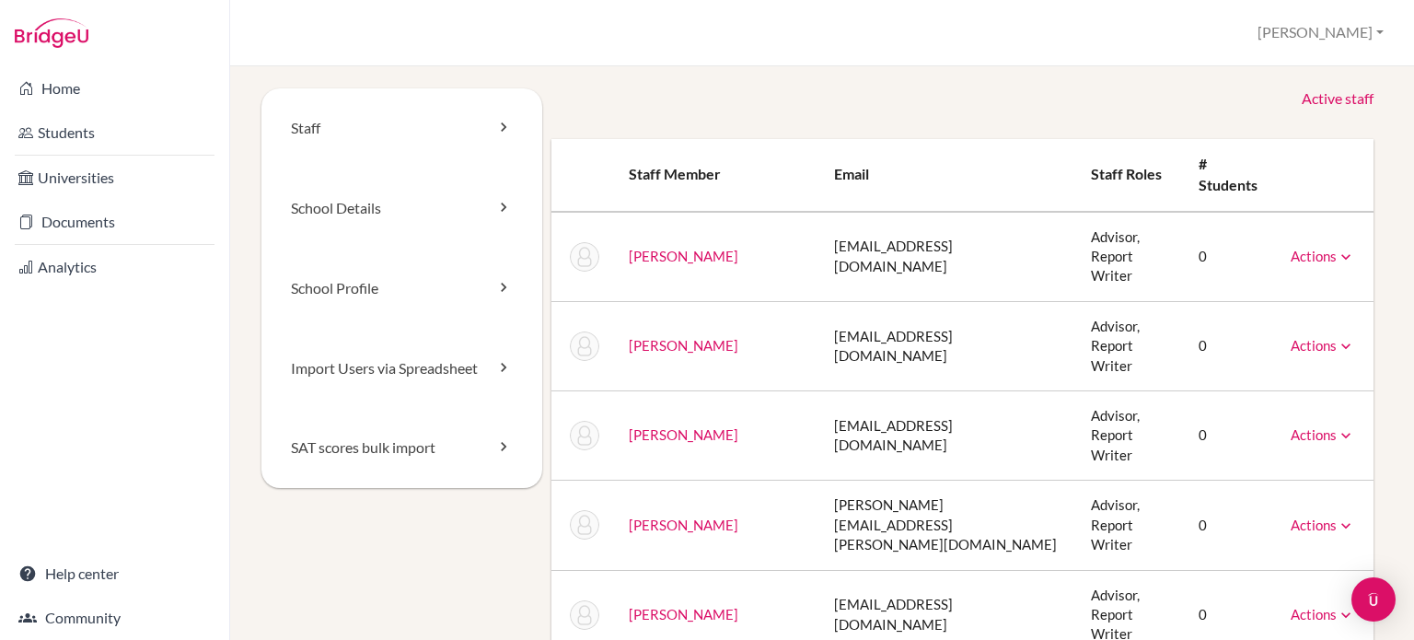
click at [1291, 248] on link "Actions" at bounding box center [1323, 256] width 64 height 17
click at [1339, 122] on div "Active staff Staff member Email Staff roles # students Brewster, Brian bbrewste…" at bounding box center [962, 597] width 841 height 1018
drag, startPoint x: 1289, startPoint y: 224, endPoint x: 1287, endPoint y: 132, distance: 92.1
click at [1295, 134] on div "Active staff Staff member Email Staff roles # students Brewster, Brian bbrewste…" at bounding box center [962, 597] width 841 height 1018
click at [691, 248] on link "[PERSON_NAME]" at bounding box center [684, 256] width 110 height 17
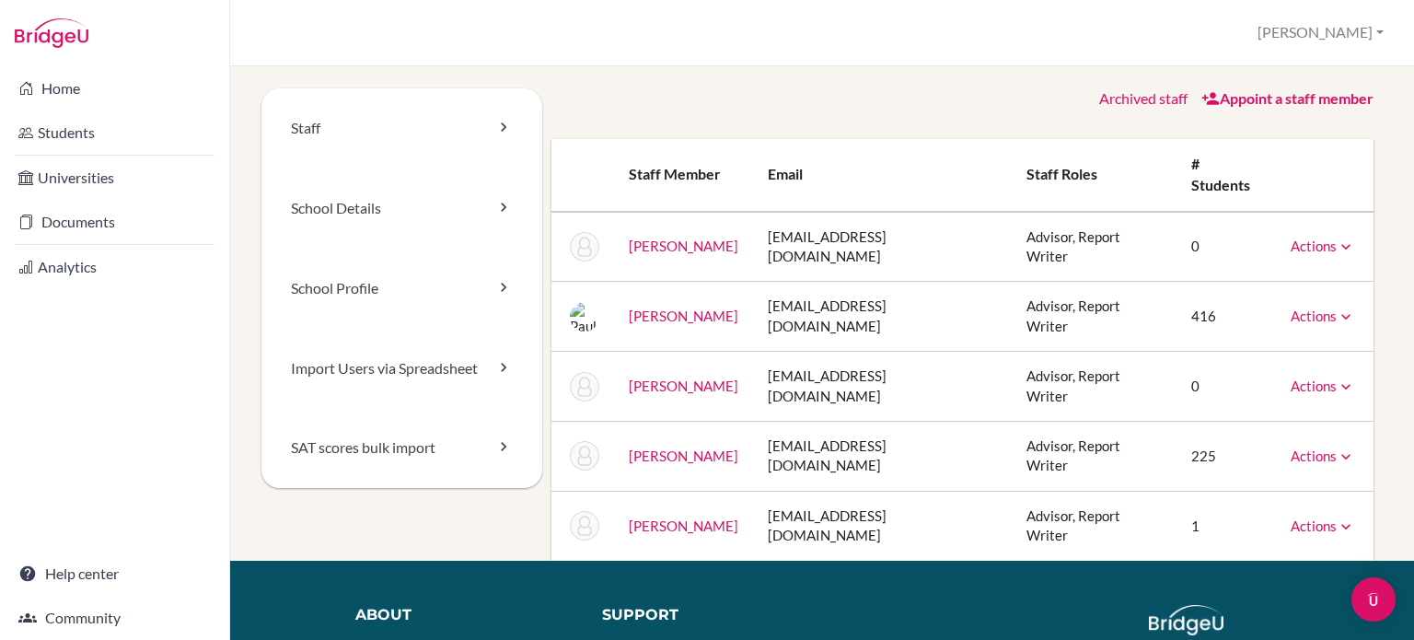
click at [1291, 307] on link "Actions" at bounding box center [1323, 315] width 64 height 17
click at [1399, 218] on div "Staff School Details School Profile Import Users via Spreadsheet SAT scores bul…" at bounding box center [822, 353] width 1184 height 574
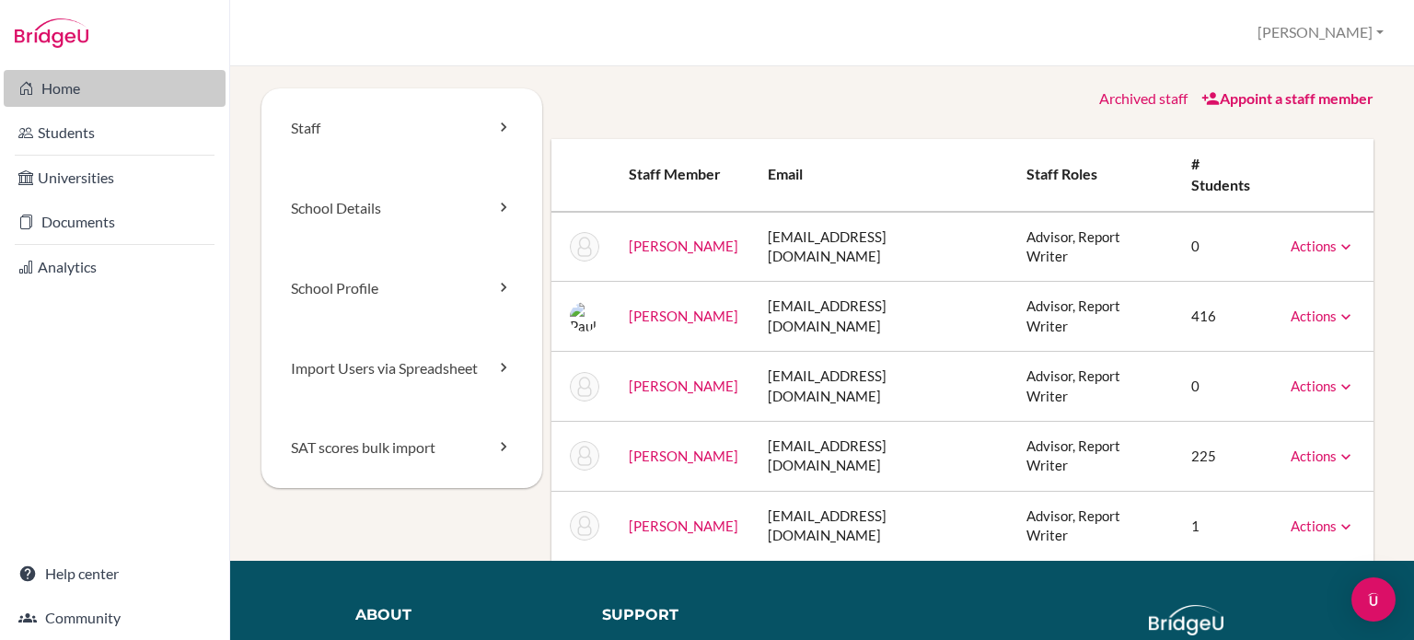
click at [52, 87] on link "Home" at bounding box center [115, 88] width 222 height 37
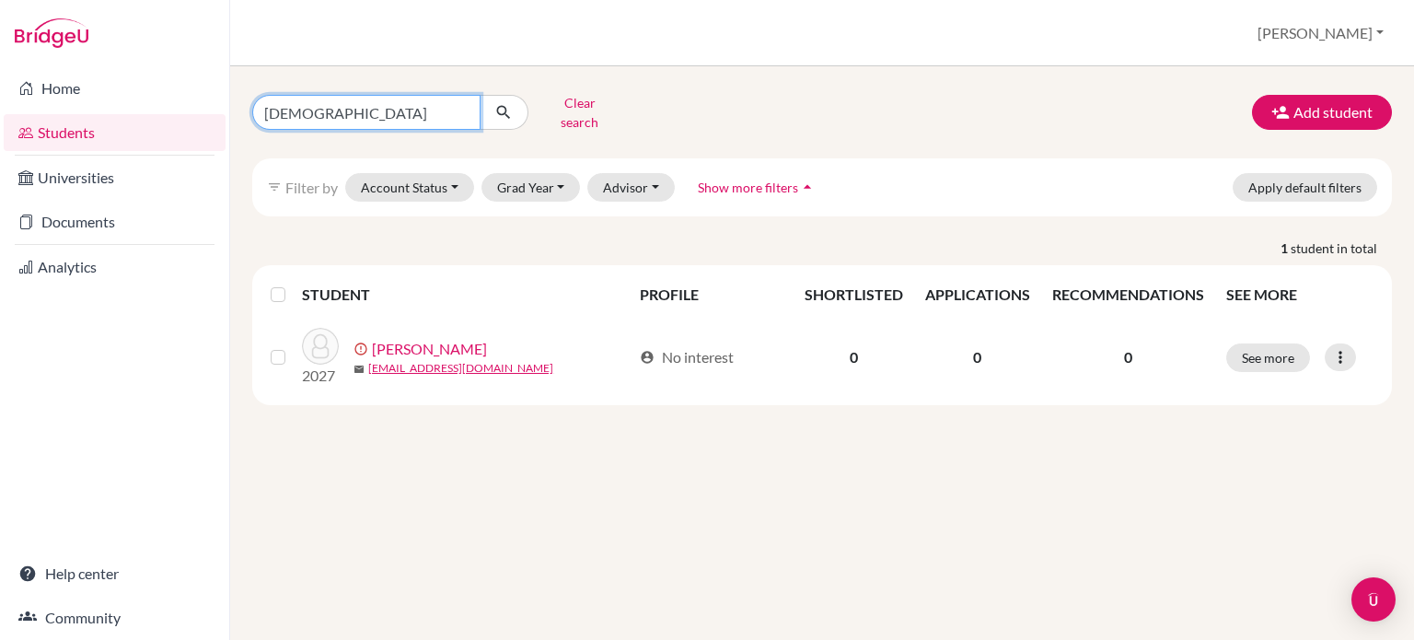
drag, startPoint x: 298, startPoint y: 100, endPoint x: 211, endPoint y: 116, distance: 88.8
click at [211, 116] on div "Home Students Universities Documents Analytics Help center Community Students o…" at bounding box center [707, 320] width 1414 height 640
click at [550, 173] on button "Grad Year" at bounding box center [530, 187] width 99 height 29
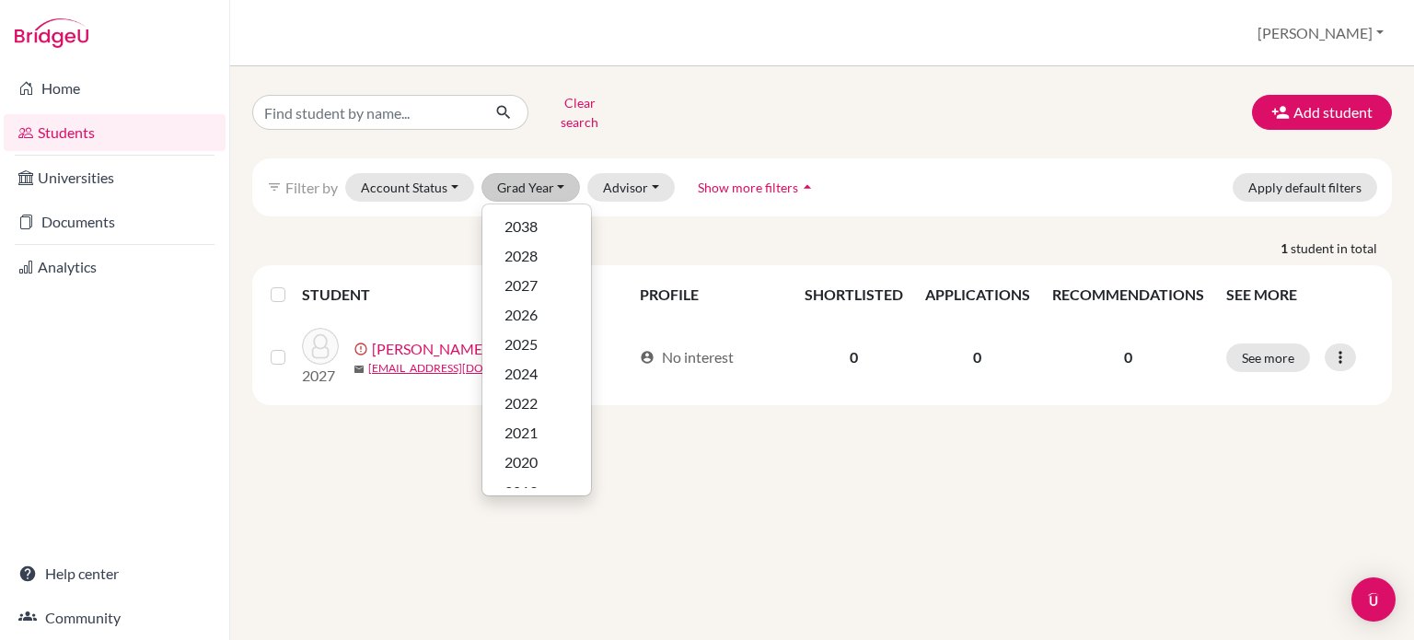
drag, startPoint x: 686, startPoint y: 127, endPoint x: 630, endPoint y: 117, distance: 57.1
click at [687, 127] on div "Clear search Add student filter_list Filter by Account Status Active accounts A…" at bounding box center [822, 246] width 1140 height 317
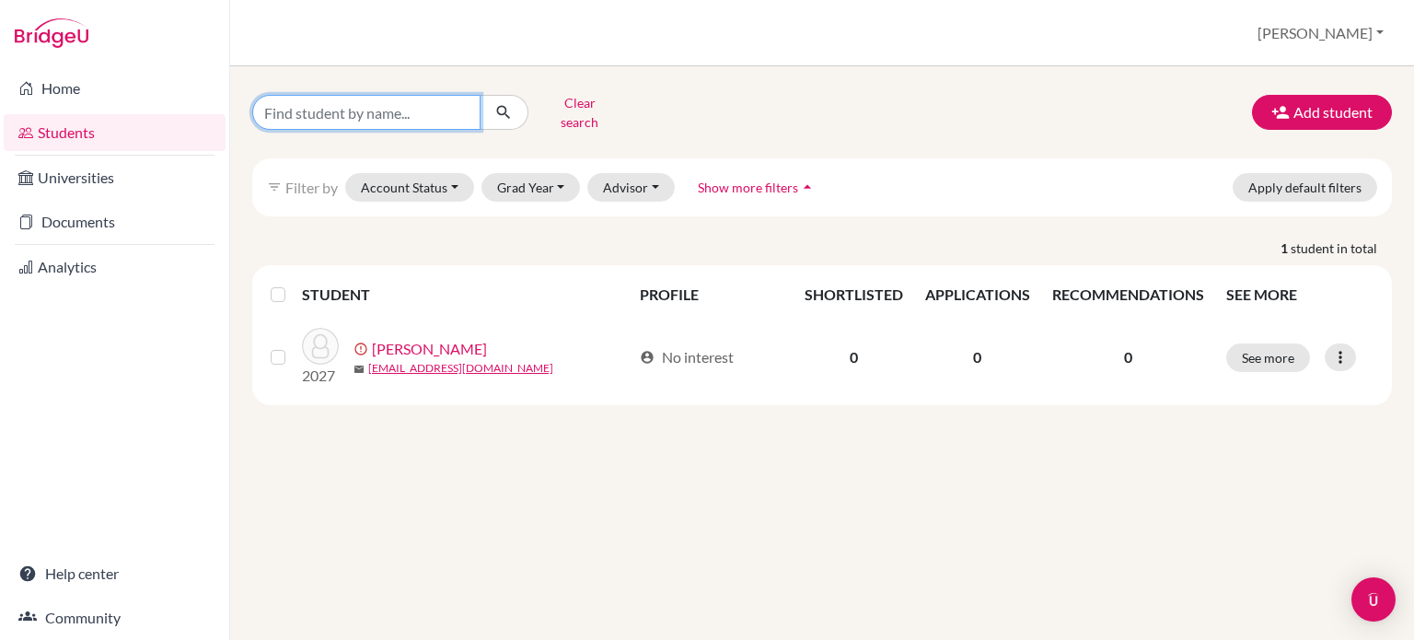
click at [405, 101] on input "Find student by name..." at bounding box center [366, 112] width 228 height 35
type input "beom"
click button "submit" at bounding box center [504, 112] width 49 height 35
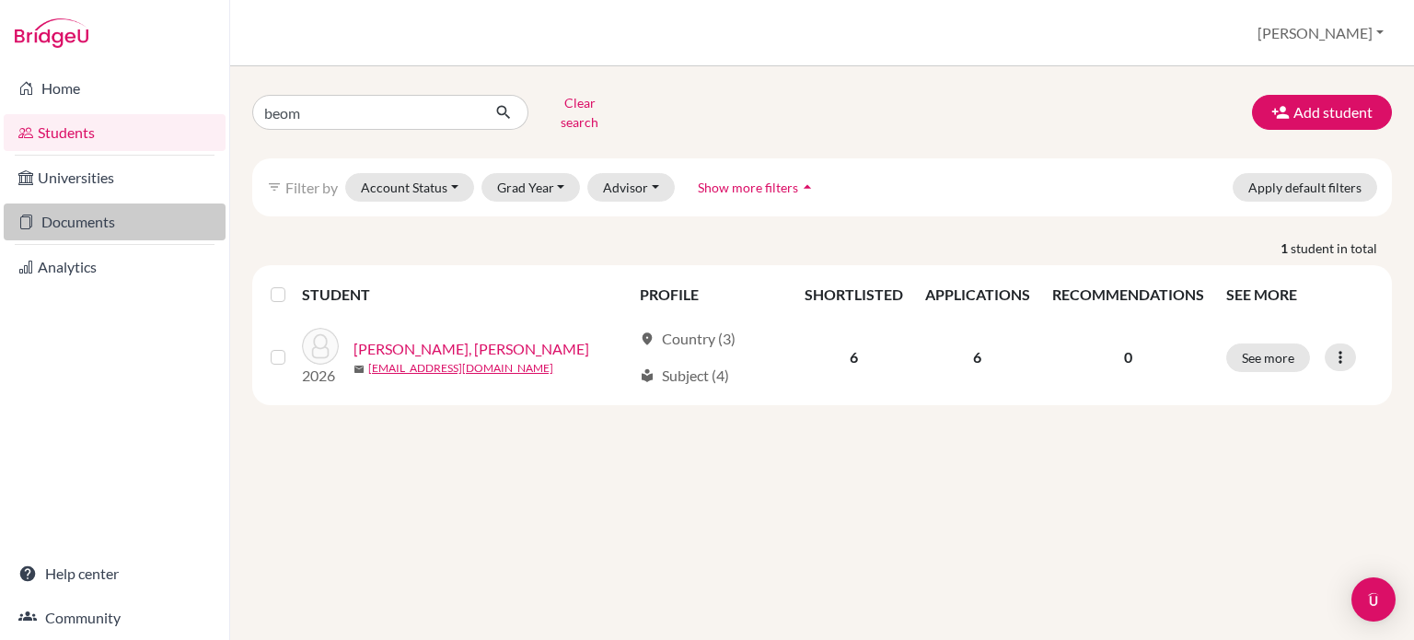
click at [110, 226] on link "Documents" at bounding box center [115, 221] width 222 height 37
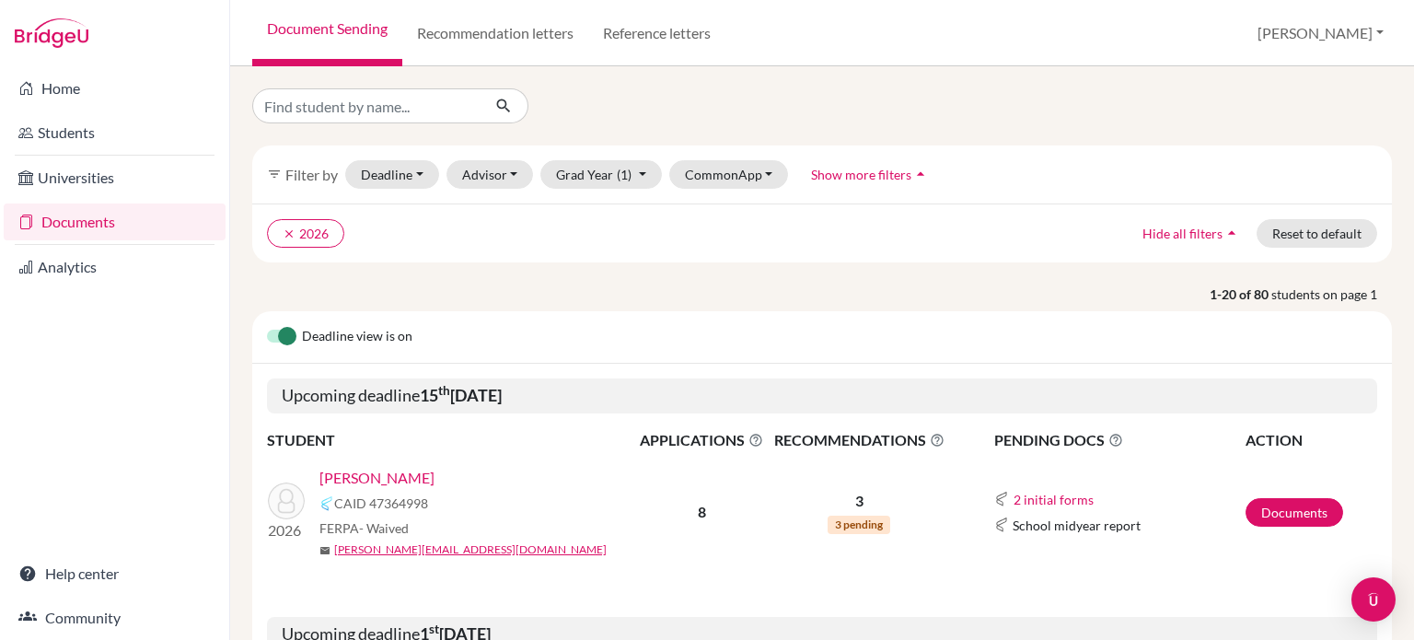
click at [375, 481] on link "[PERSON_NAME]" at bounding box center [376, 478] width 115 height 22
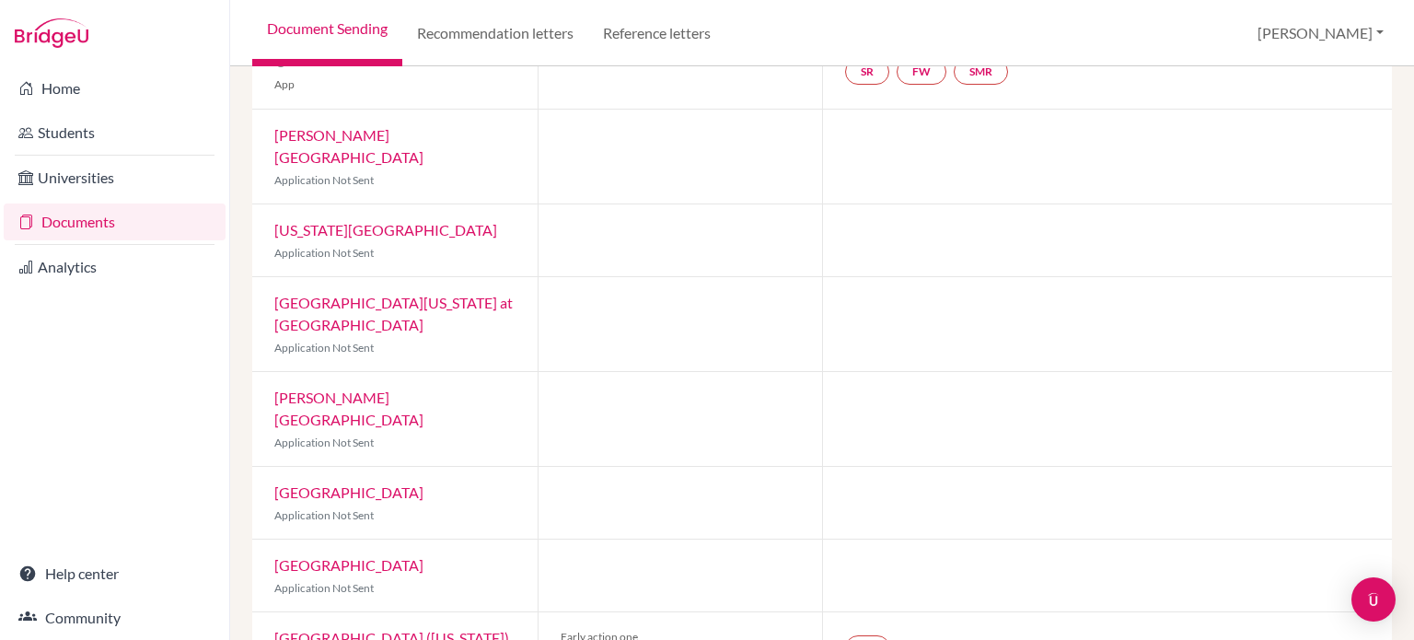
scroll to position [28, 0]
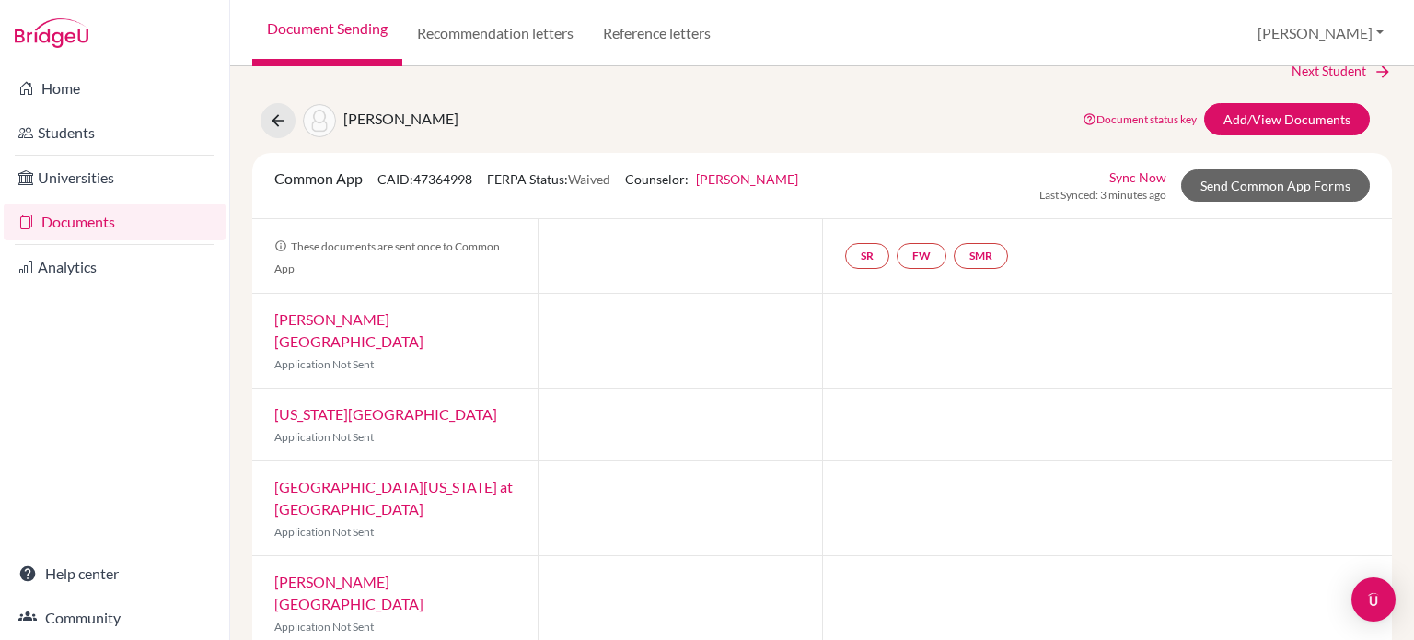
click at [744, 181] on link "[PERSON_NAME]" at bounding box center [747, 179] width 102 height 16
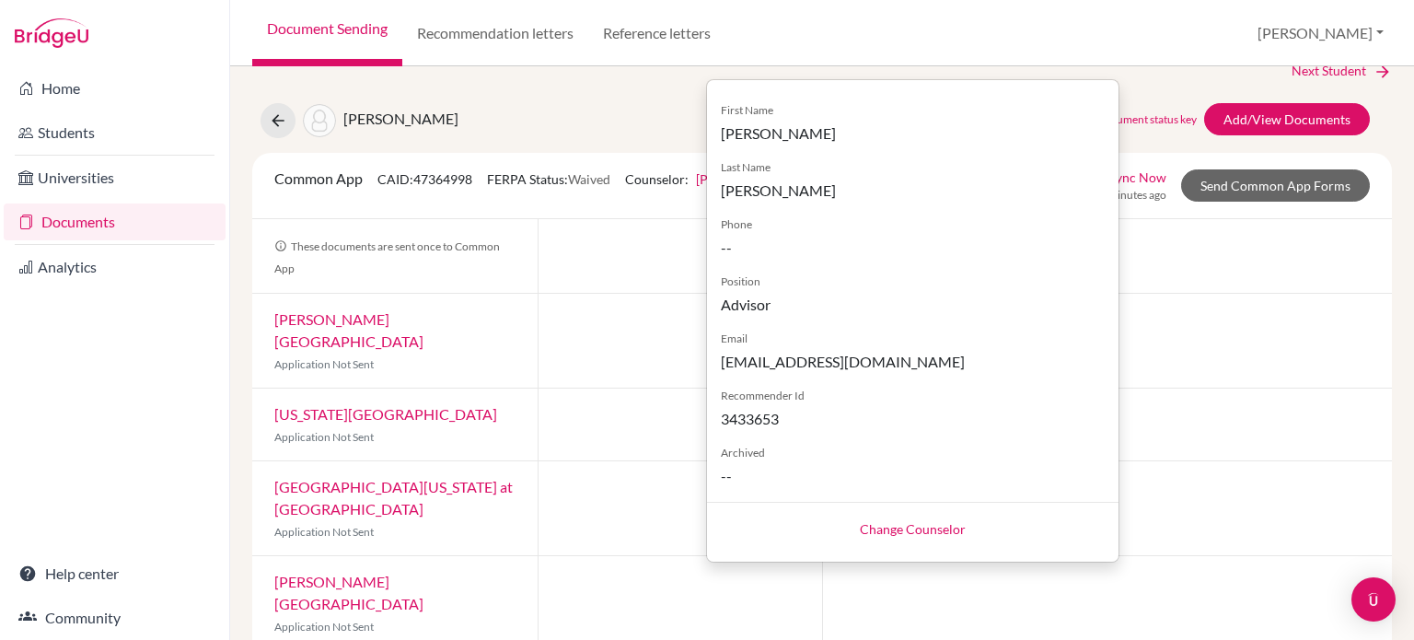
click at [896, 534] on link "Change Counselor" at bounding box center [913, 529] width 106 height 16
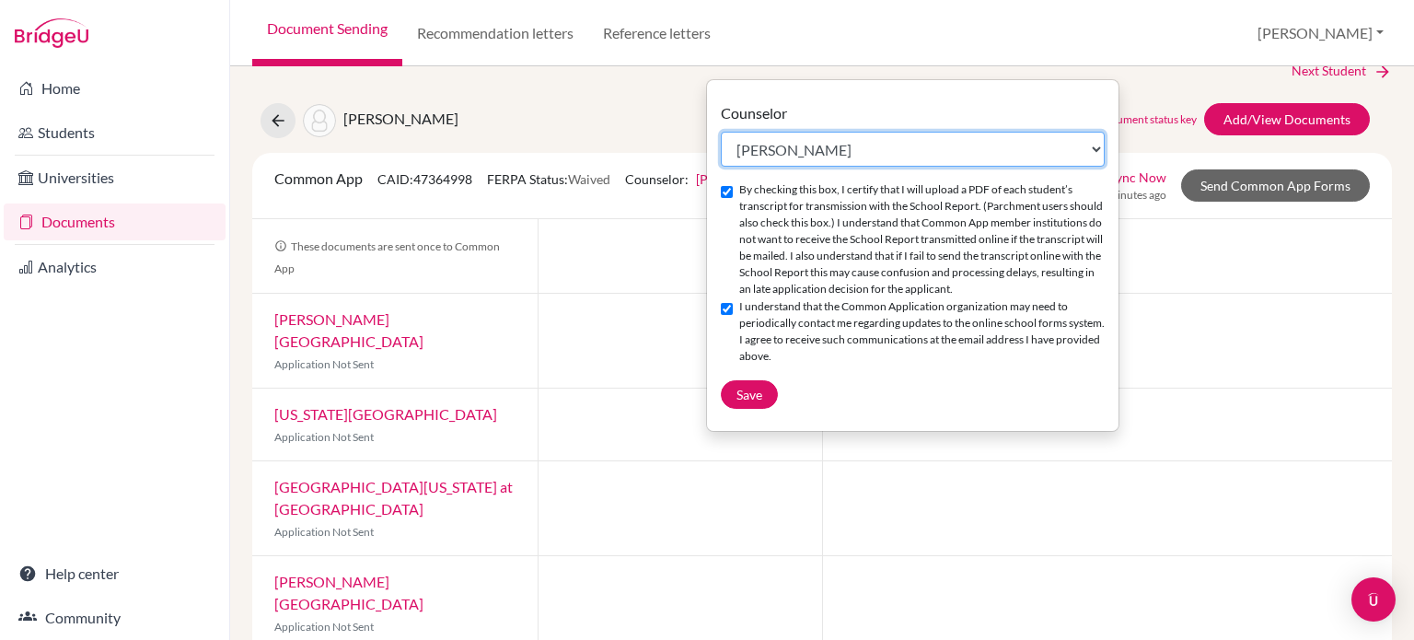
click at [917, 136] on select "Select counselor [PERSON_NAME] [PERSON_NAME] [PERSON_NAME] [PERSON_NAME]" at bounding box center [913, 149] width 384 height 35
select select "452572"
click at [721, 132] on select "Select counselor [PERSON_NAME] [PERSON_NAME] [PERSON_NAME] [PERSON_NAME]" at bounding box center [913, 149] width 384 height 35
checkbox input "false"
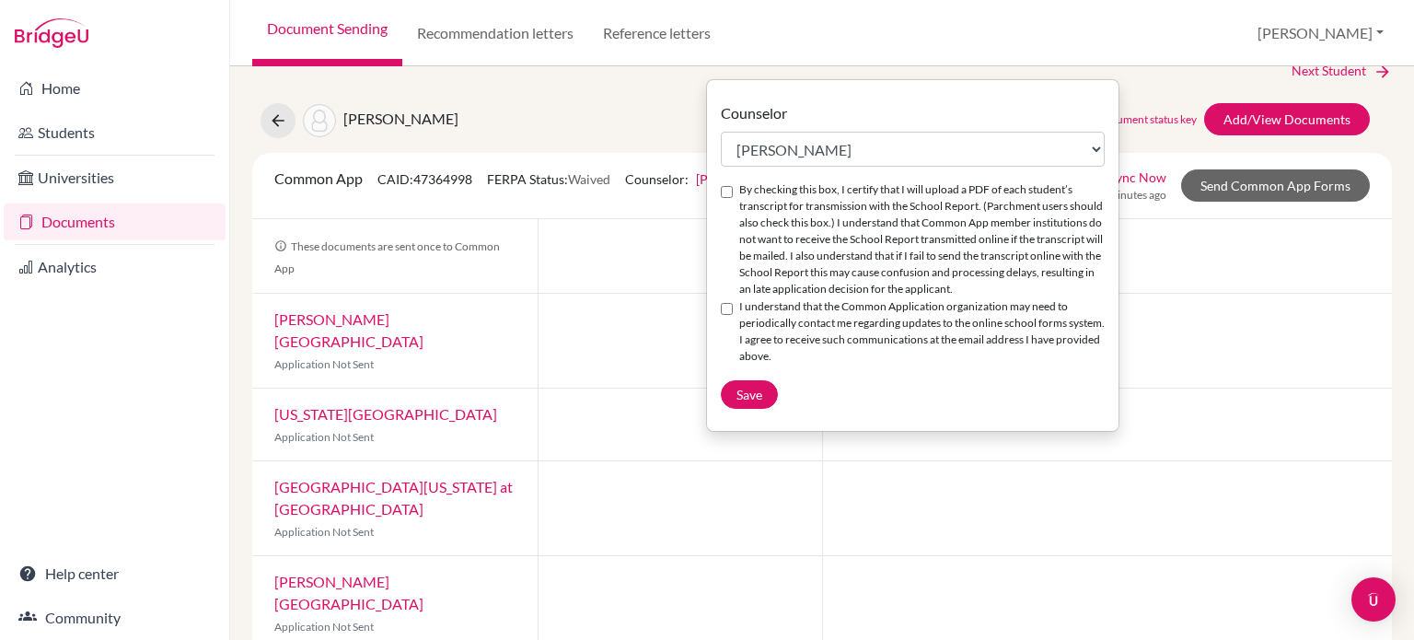
click at [732, 315] on input "I understand that the Common Application organization may need to periodically …" at bounding box center [727, 309] width 12 height 12
checkbox input "true"
click at [729, 194] on input "By checking this box, I certify that I will upload a PDF of each student’s tran…" at bounding box center [727, 192] width 12 height 12
checkbox input "true"
click at [748, 402] on span "Save" at bounding box center [749, 395] width 26 height 16
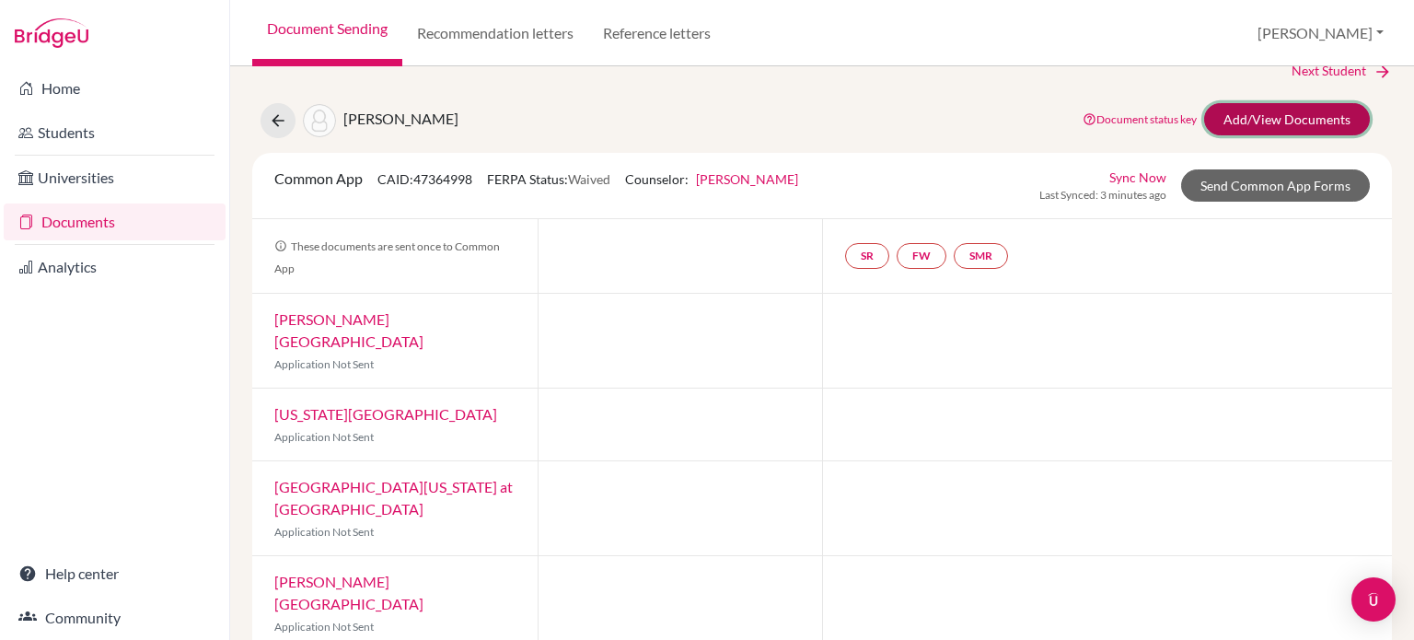
click at [1247, 117] on link "Add/View Documents" at bounding box center [1287, 119] width 166 height 32
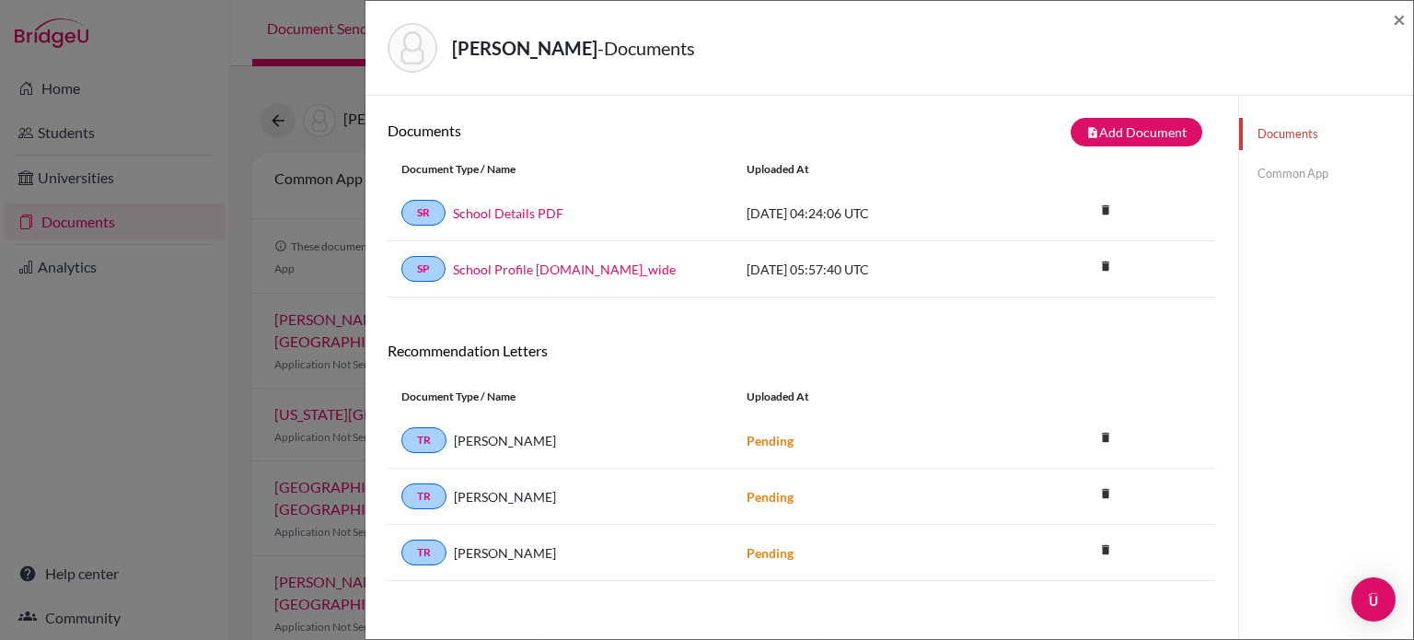
click at [1297, 174] on link "Common App" at bounding box center [1326, 173] width 174 height 32
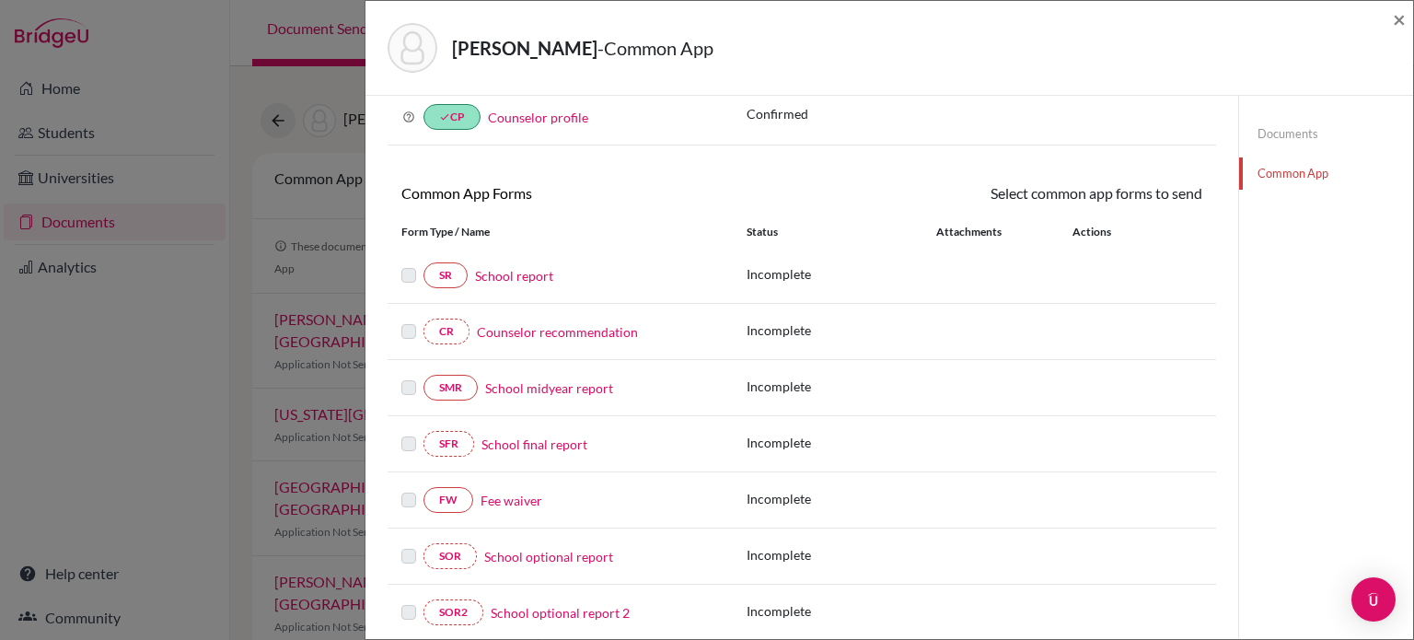
scroll to position [184, 0]
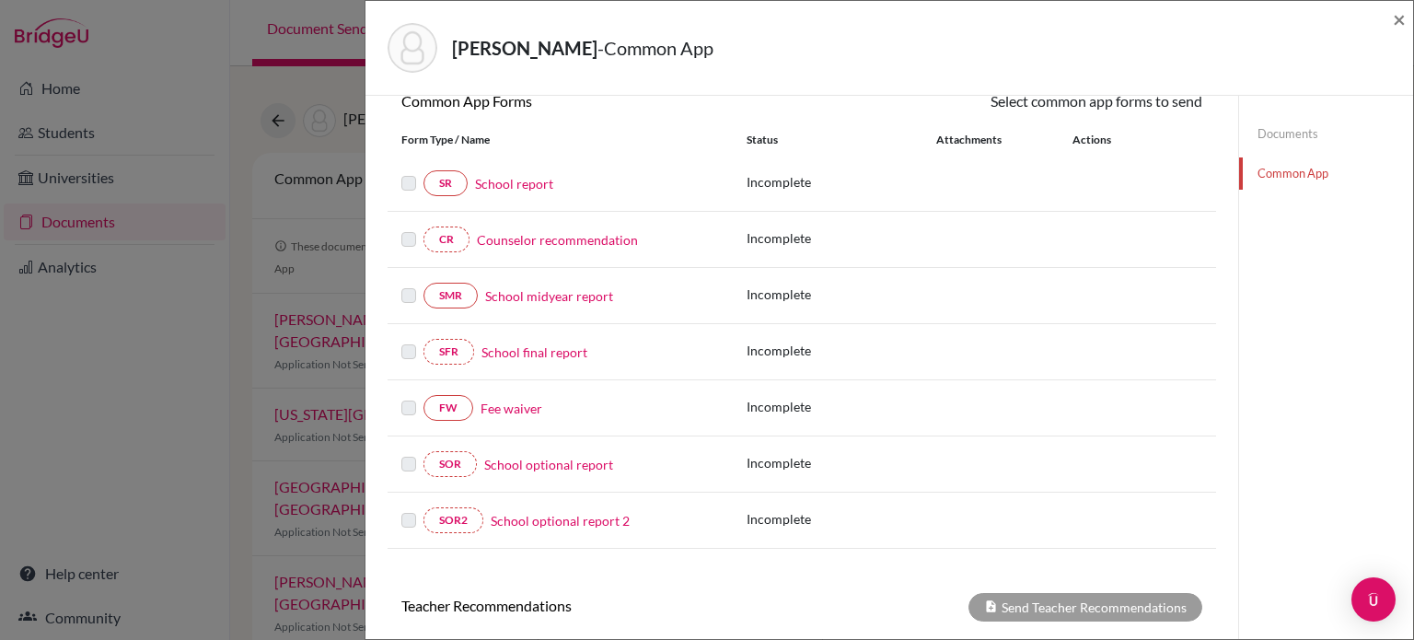
click at [531, 187] on link "School report" at bounding box center [514, 183] width 78 height 19
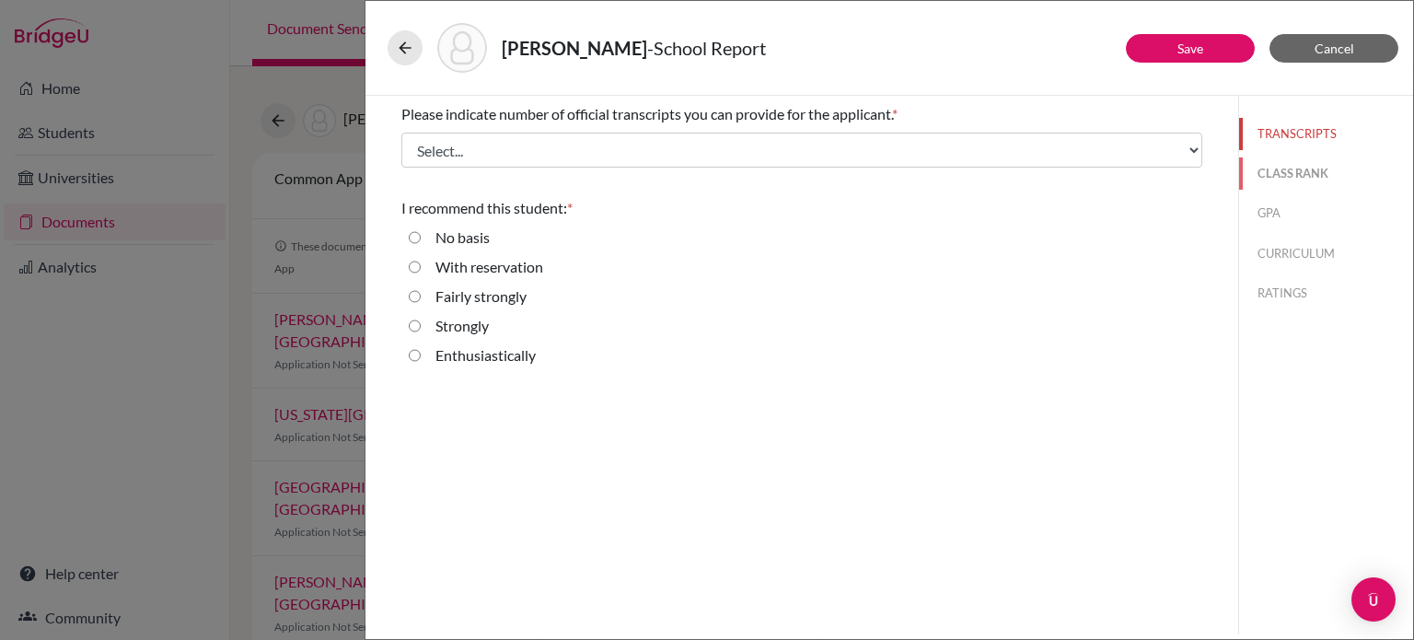
click at [1326, 178] on button "CLASS RANK" at bounding box center [1326, 173] width 174 height 32
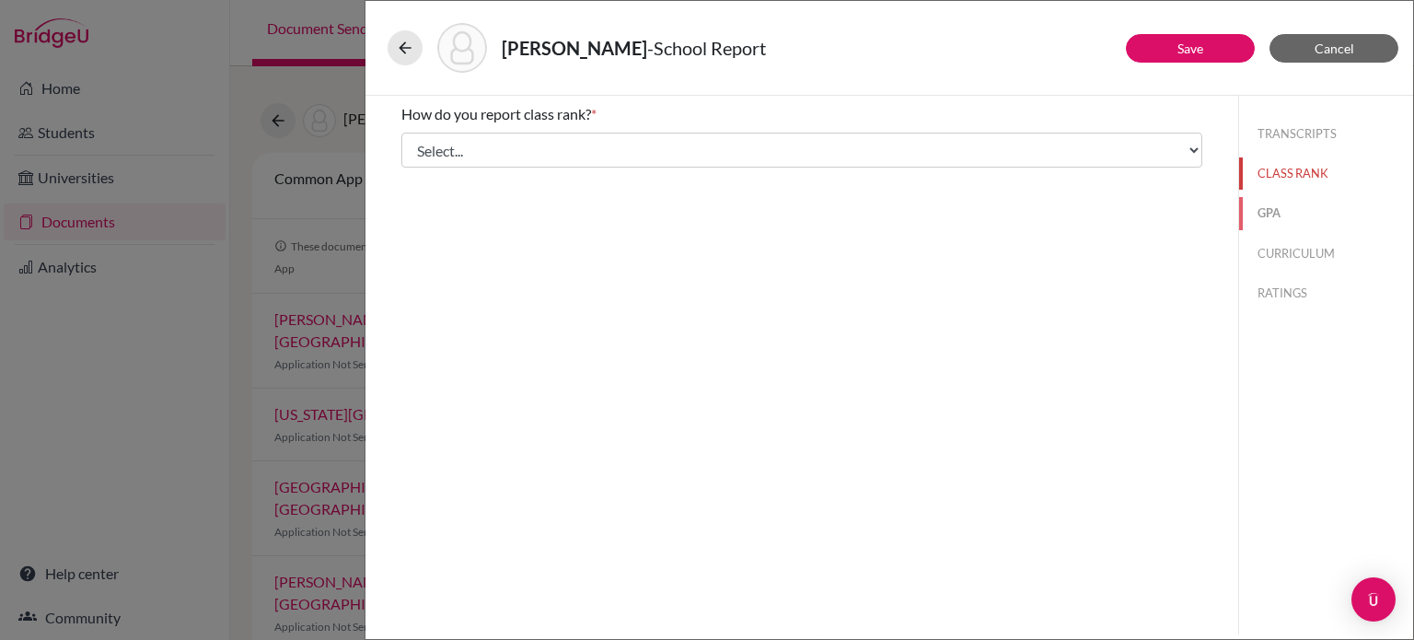
click at [1287, 224] on button "GPA" at bounding box center [1326, 213] width 174 height 32
click at [1293, 256] on button "CURRICULUM" at bounding box center [1326, 254] width 174 height 32
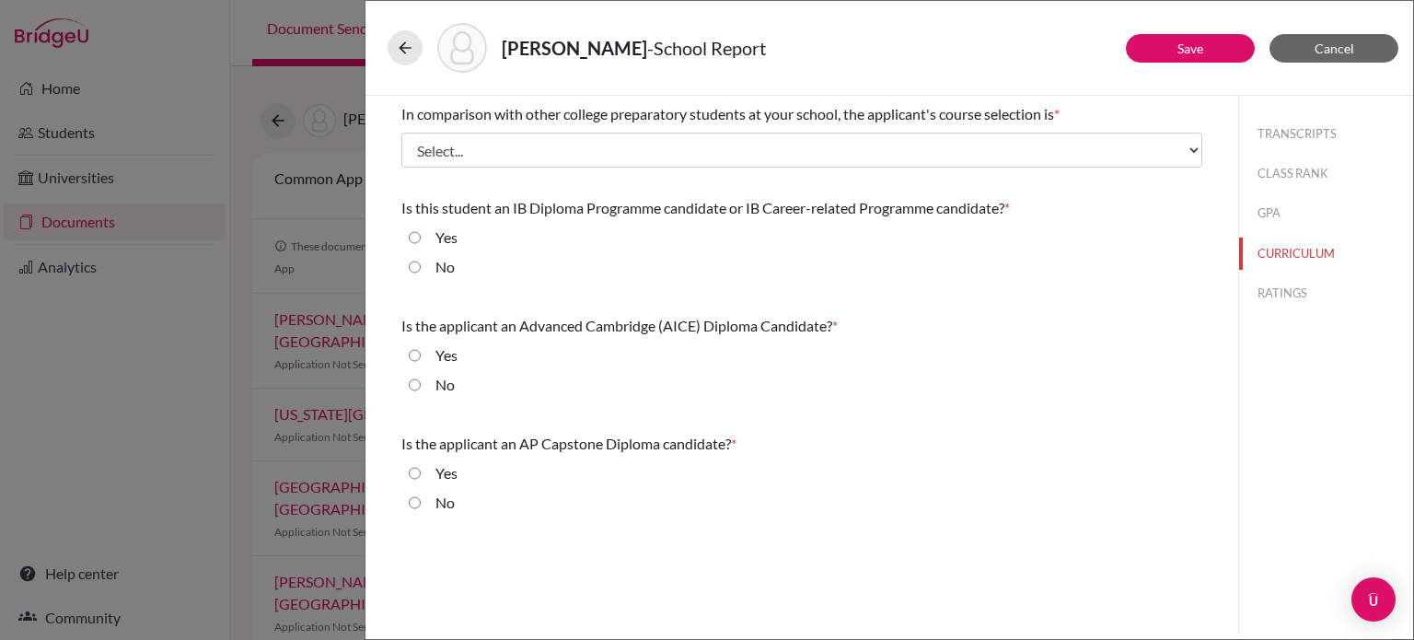
click at [1288, 312] on div "TRANSCRIPTS CLASS RANK GPA CURRICULUM RATINGS" at bounding box center [1326, 210] width 174 height 228
click at [1316, 52] on span "Cancel" at bounding box center [1335, 49] width 40 height 16
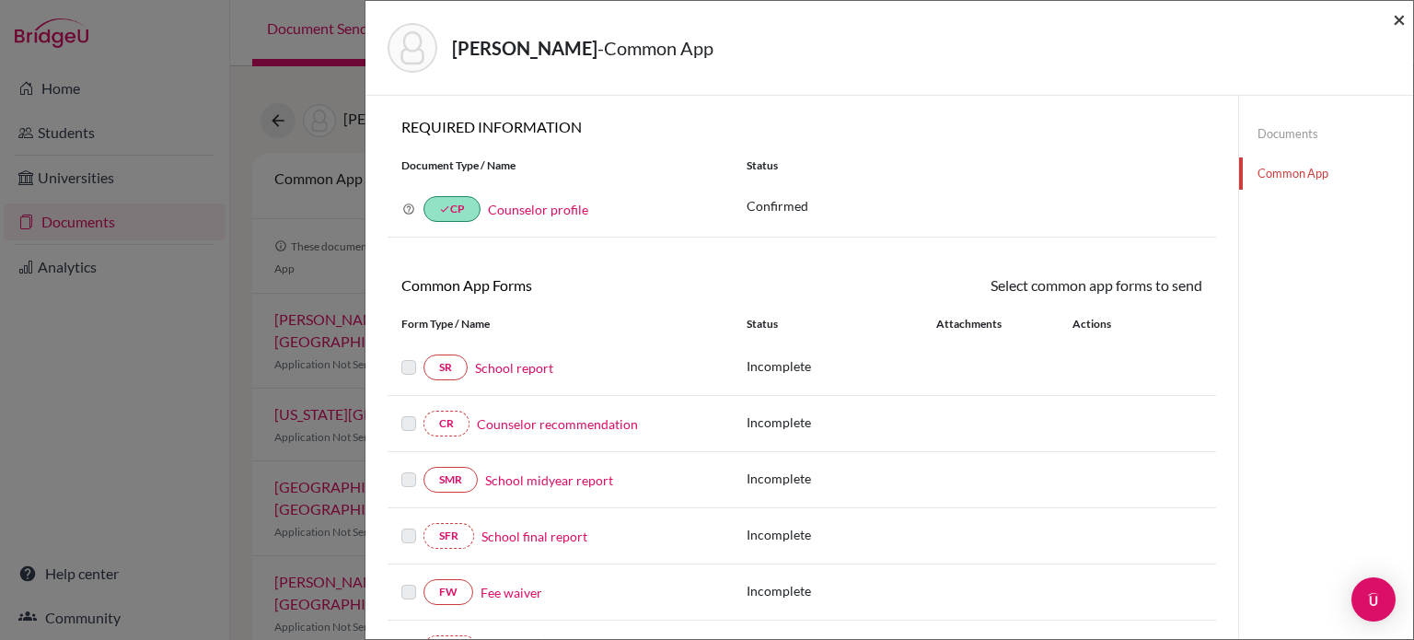
click at [1403, 22] on span "×" at bounding box center [1399, 19] width 13 height 27
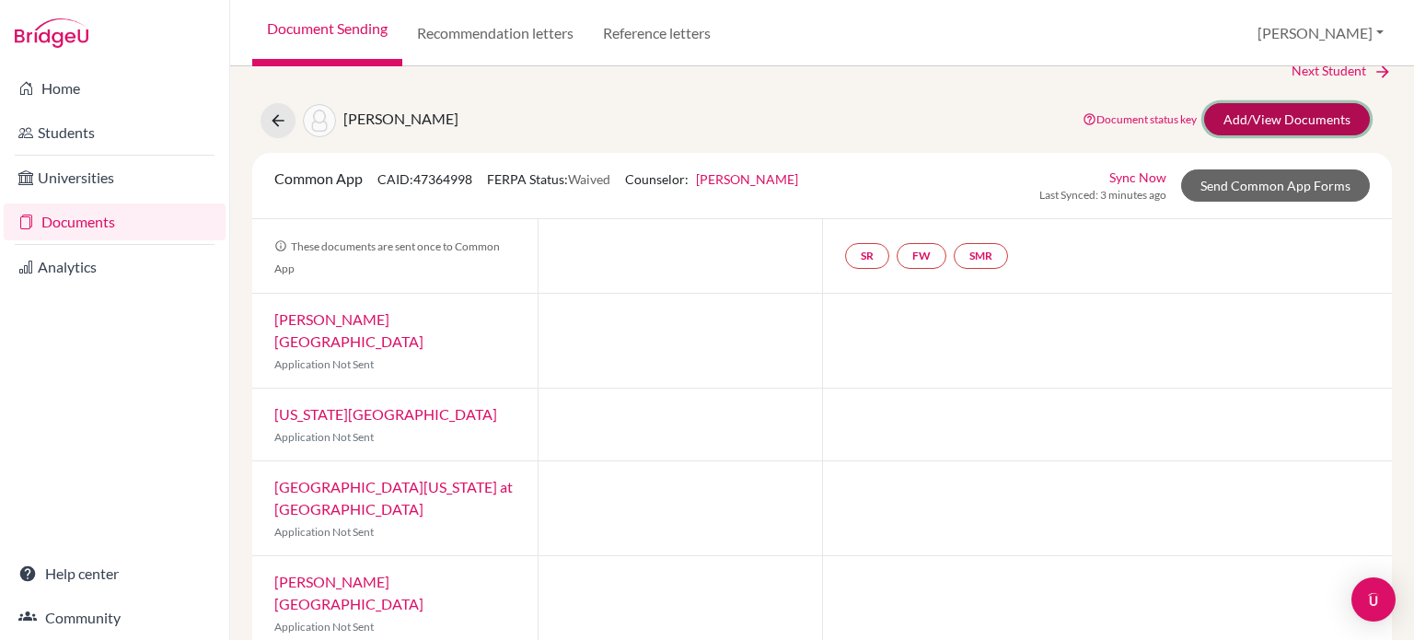
click at [1326, 110] on link "Add/View Documents" at bounding box center [1287, 119] width 166 height 32
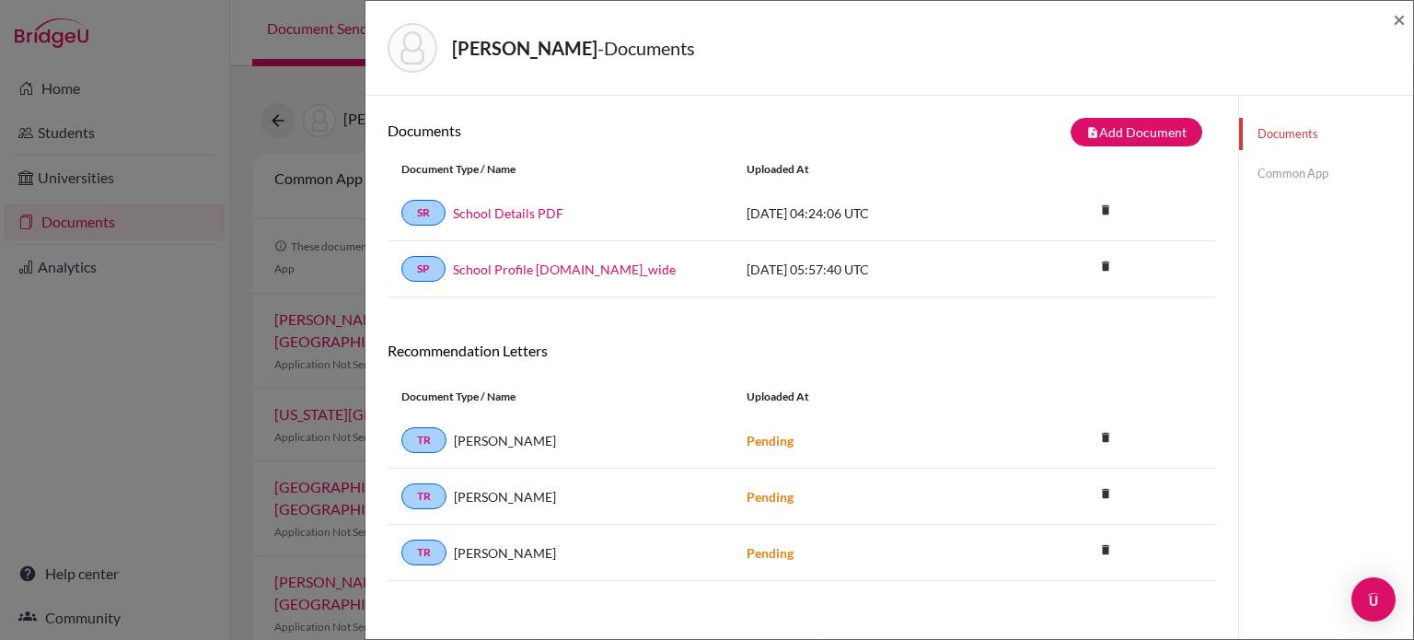
click at [1321, 179] on link "Common App" at bounding box center [1326, 173] width 174 height 32
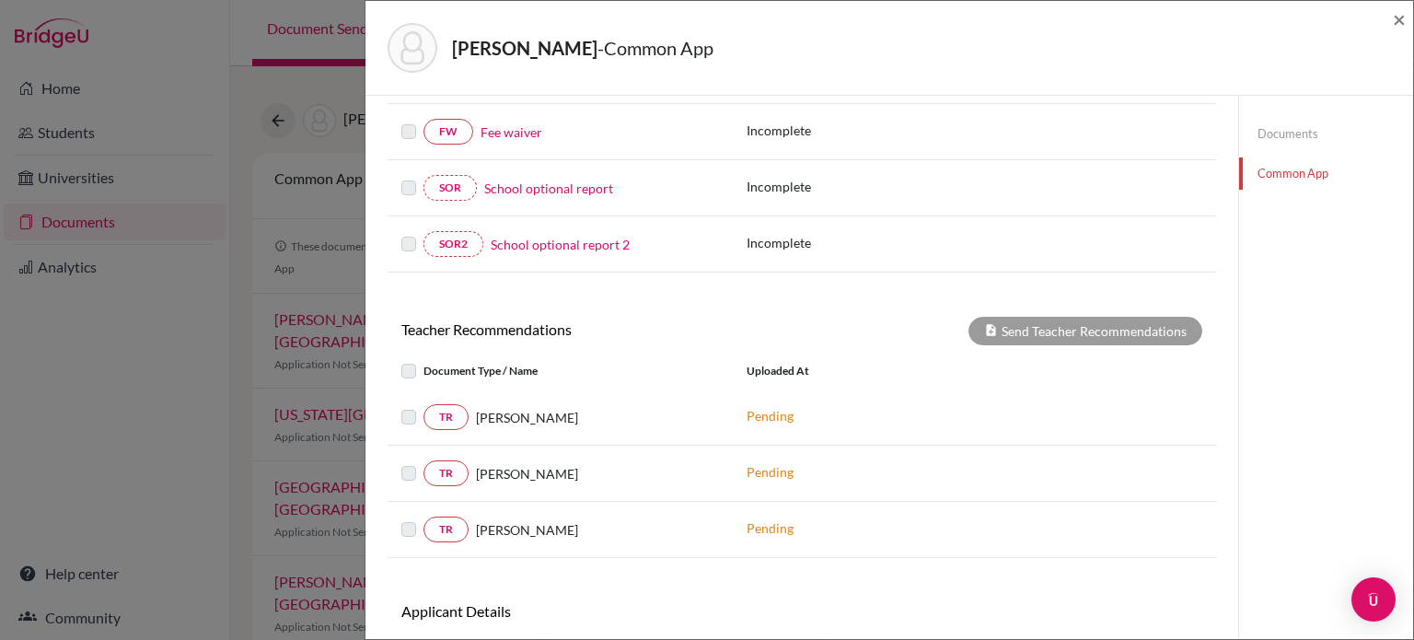
scroll to position [184, 0]
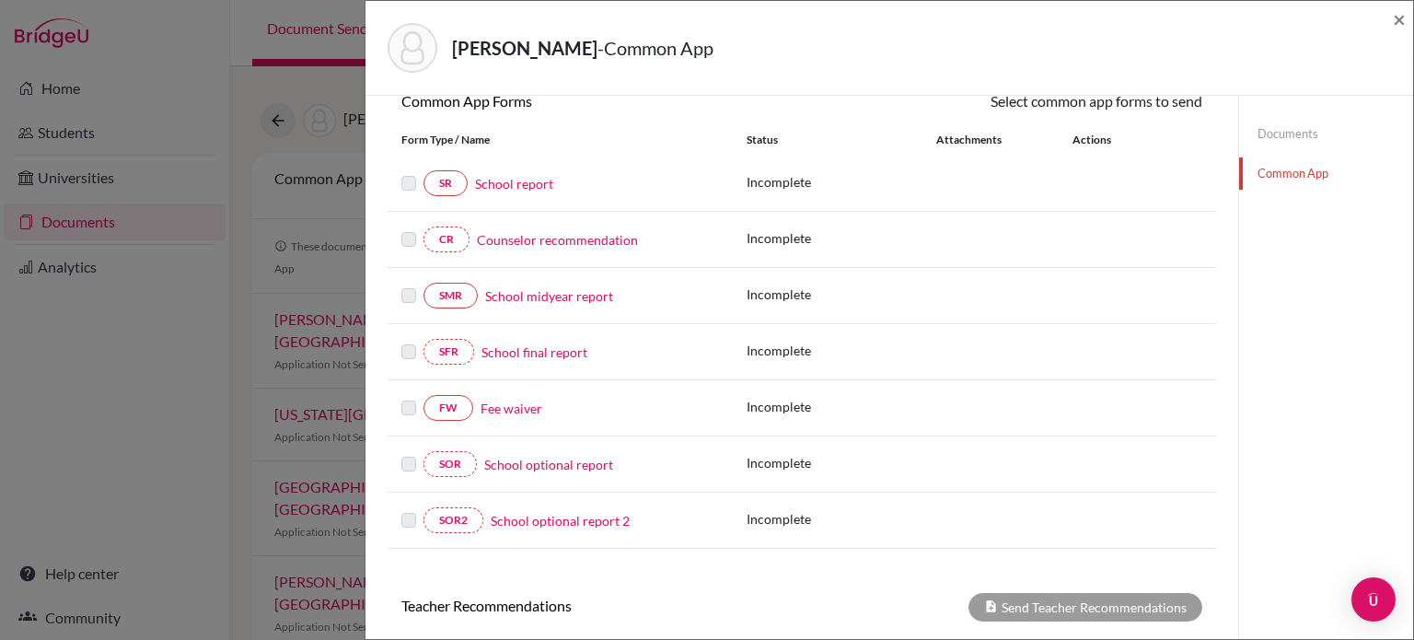
click at [1293, 133] on link "Documents" at bounding box center [1326, 134] width 174 height 32
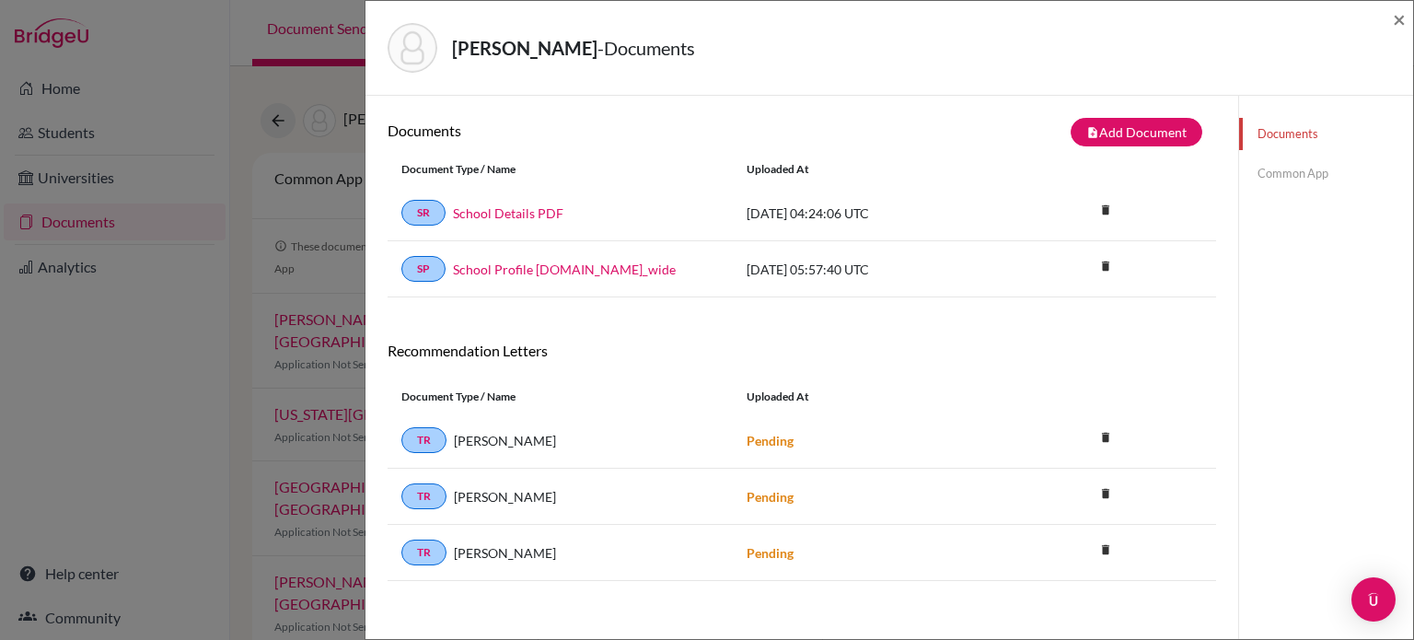
click at [1407, 28] on div "[PERSON_NAME] - Documents ×" at bounding box center [889, 48] width 1048 height 95
click at [1399, 19] on span "×" at bounding box center [1399, 19] width 13 height 27
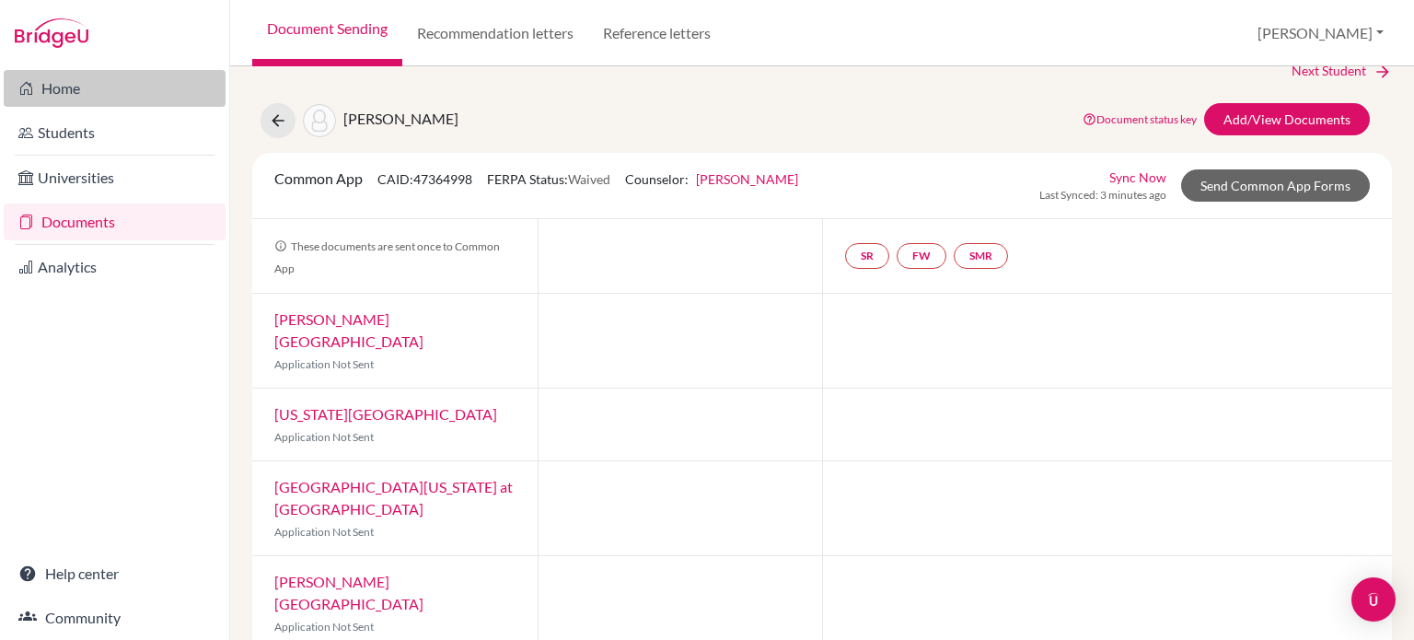
click at [96, 86] on link "Home" at bounding box center [115, 88] width 222 height 37
